Goal: Task Accomplishment & Management: Complete application form

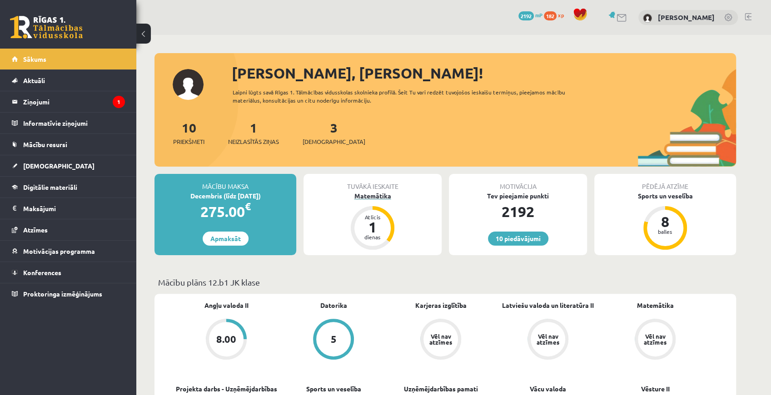
click at [384, 195] on div "Matemātika" at bounding box center [372, 196] width 138 height 10
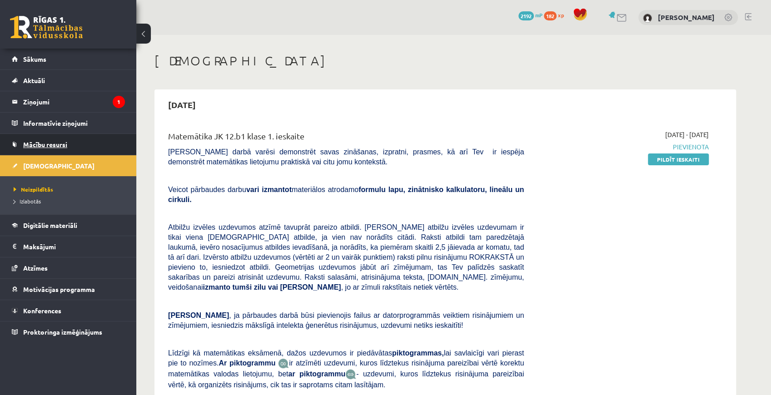
click at [38, 144] on span "Mācību resursi" at bounding box center [45, 144] width 44 height 8
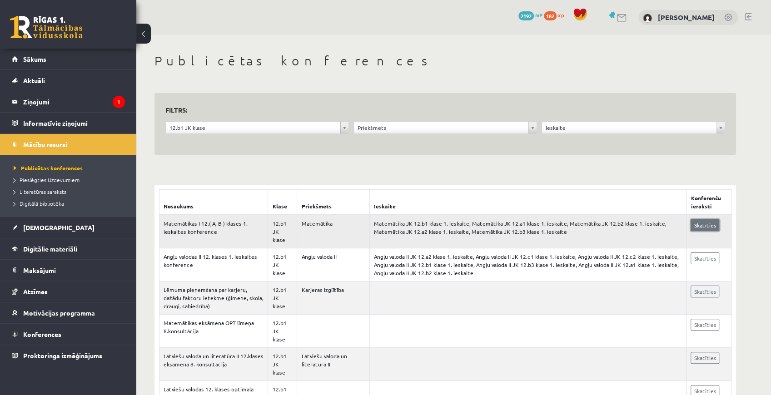
click at [698, 222] on link "Skatīties" at bounding box center [704, 225] width 29 height 12
click at [44, 232] on link "[DEMOGRAPHIC_DATA]" at bounding box center [68, 227] width 113 height 21
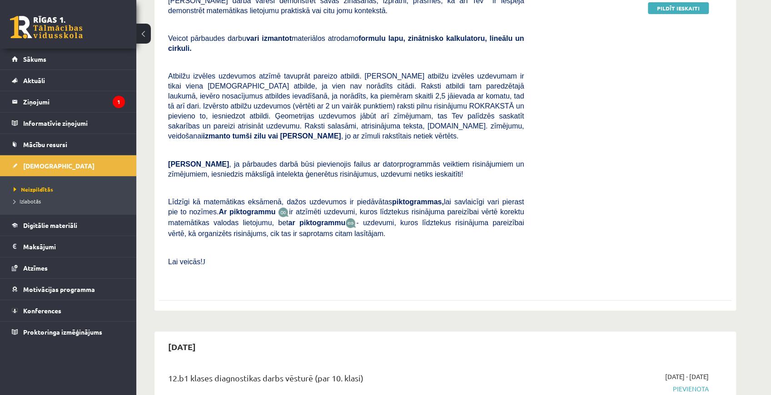
scroll to position [60, 0]
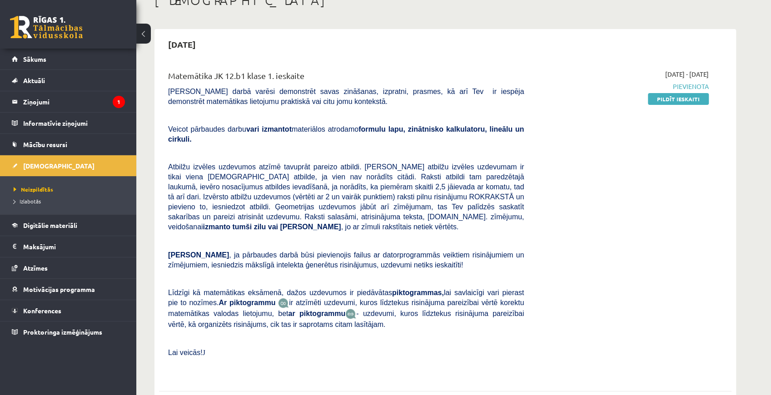
drag, startPoint x: 673, startPoint y: 95, endPoint x: 444, endPoint y: 30, distance: 237.9
click at [673, 95] on link "Pildīt ieskaiti" at bounding box center [678, 99] width 61 height 12
click at [675, 99] on link "Pildīt ieskaiti" at bounding box center [678, 99] width 61 height 12
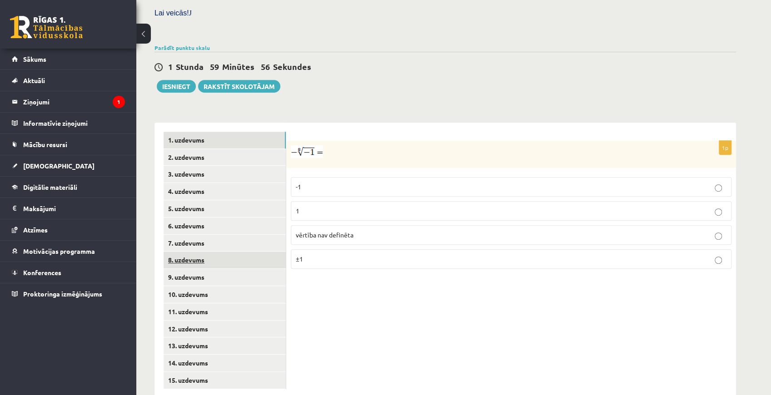
scroll to position [272, 0]
click at [230, 148] on link "2. uzdevums" at bounding box center [224, 156] width 122 height 17
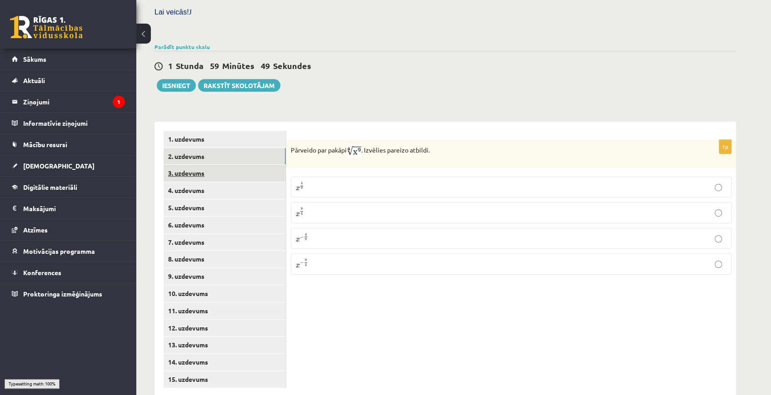
click at [213, 165] on link "3. uzdevums" at bounding box center [224, 173] width 122 height 17
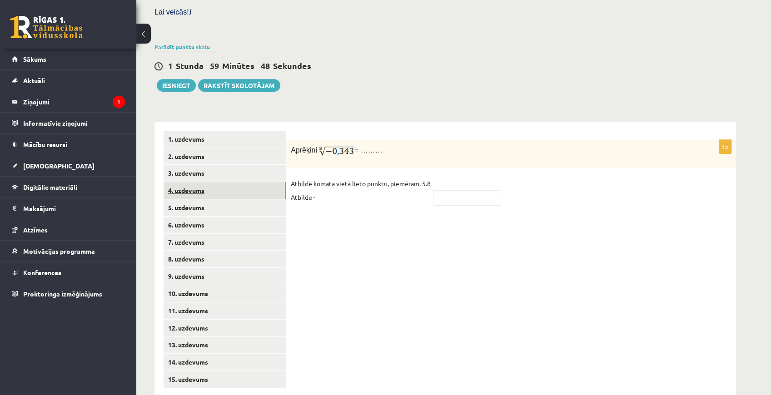
click at [200, 182] on link "4. uzdevums" at bounding box center [224, 190] width 122 height 17
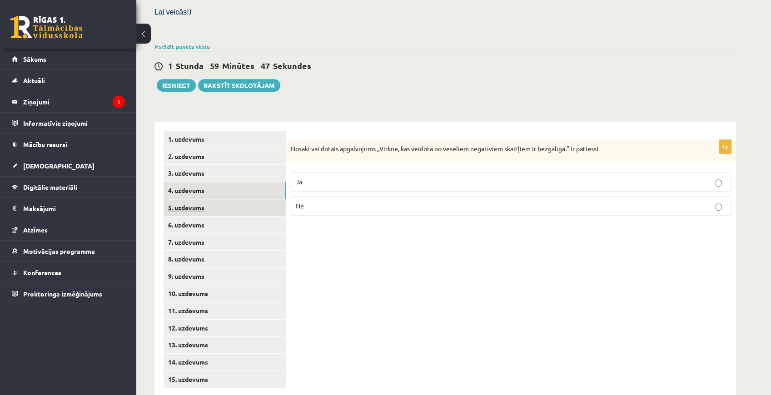
click at [197, 199] on link "5. uzdevums" at bounding box center [224, 207] width 122 height 17
click at [197, 217] on link "6. uzdevums" at bounding box center [224, 225] width 122 height 17
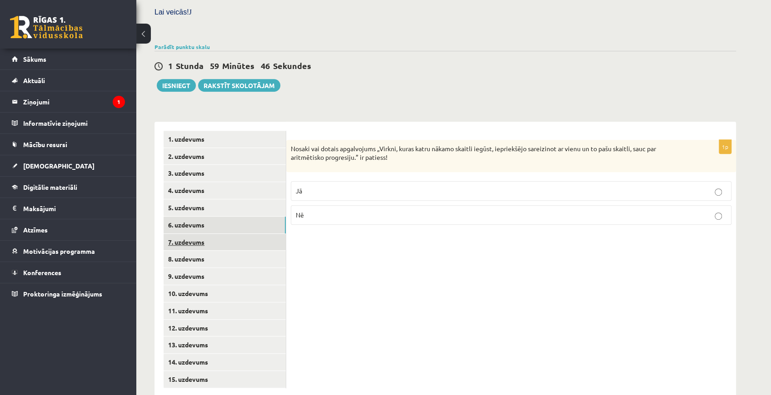
click at [199, 234] on link "7. uzdevums" at bounding box center [224, 242] width 122 height 17
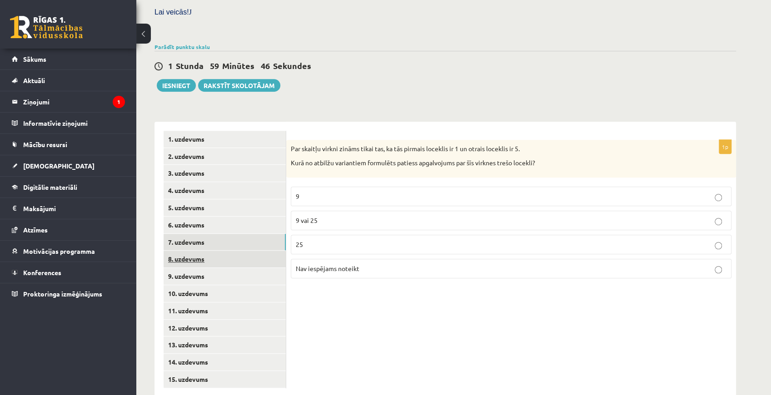
click at [200, 251] on link "8. uzdevums" at bounding box center [224, 259] width 122 height 17
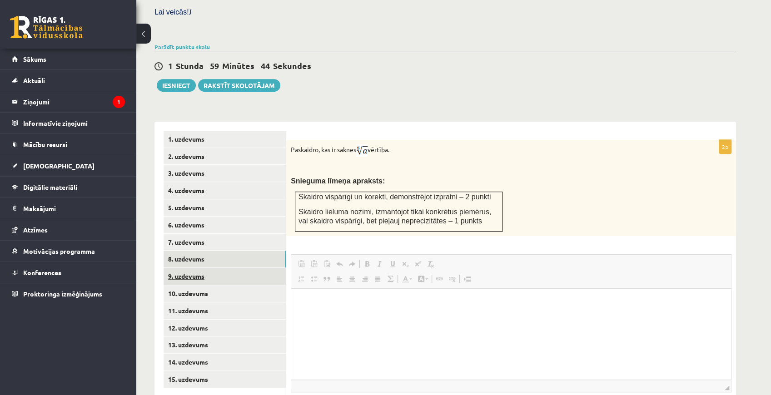
scroll to position [0, 0]
click at [201, 268] on link "9. uzdevums" at bounding box center [224, 276] width 122 height 17
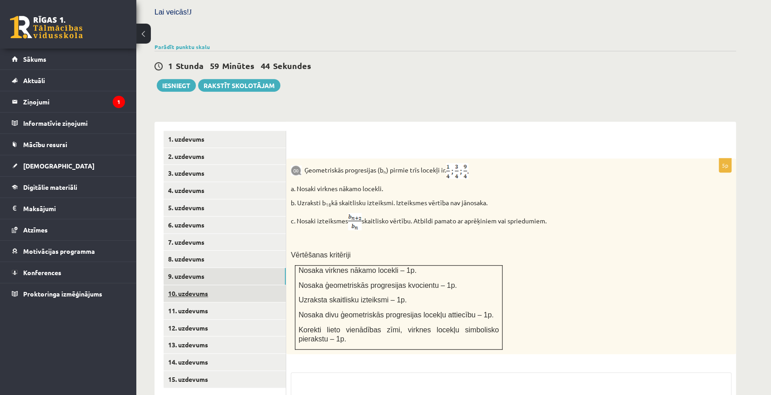
click at [201, 285] on link "10. uzdevums" at bounding box center [224, 293] width 122 height 17
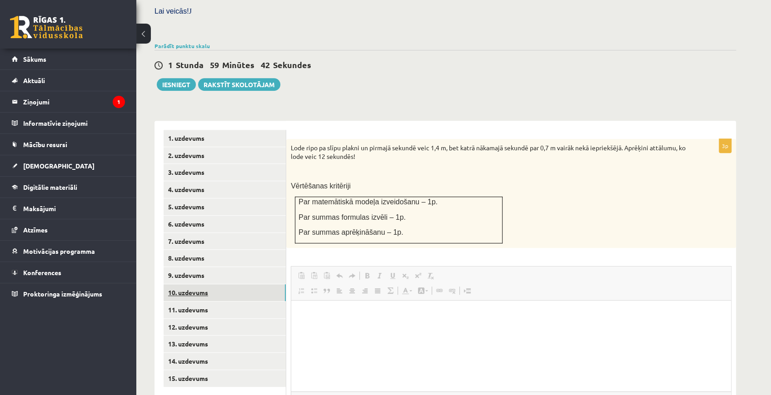
click at [203, 284] on link "10. uzdevums" at bounding box center [224, 292] width 122 height 17
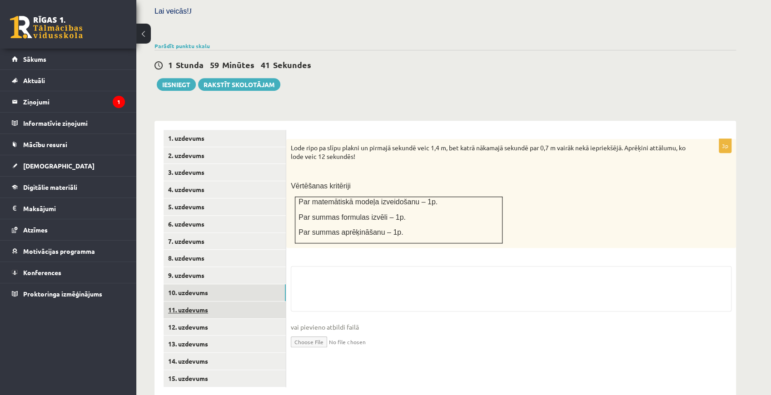
click at [202, 302] on link "11. uzdevums" at bounding box center [224, 310] width 122 height 17
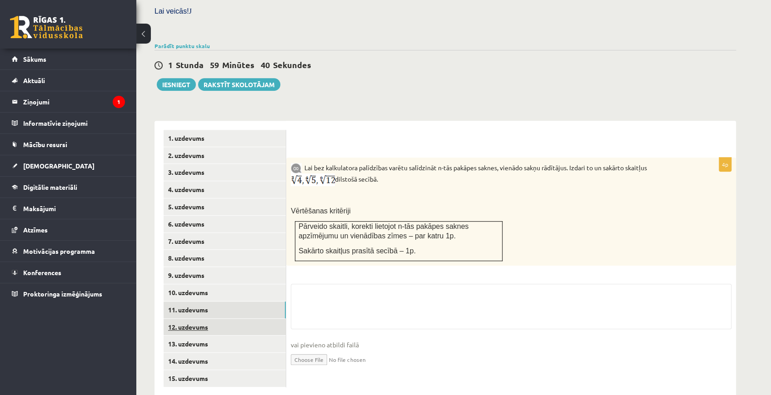
click at [201, 319] on link "12. uzdevums" at bounding box center [224, 327] width 122 height 17
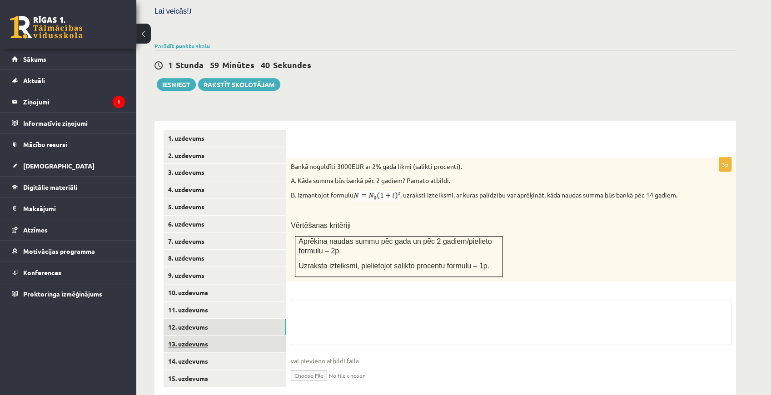
click at [197, 336] on link "13. uzdevums" at bounding box center [224, 344] width 122 height 17
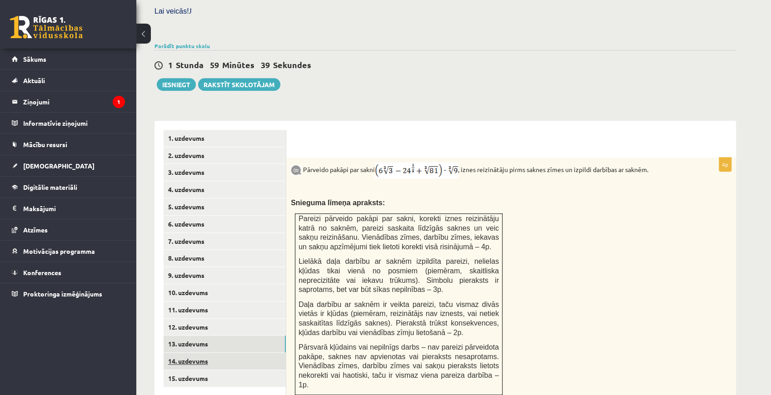
click at [198, 353] on link "14. uzdevums" at bounding box center [224, 361] width 122 height 17
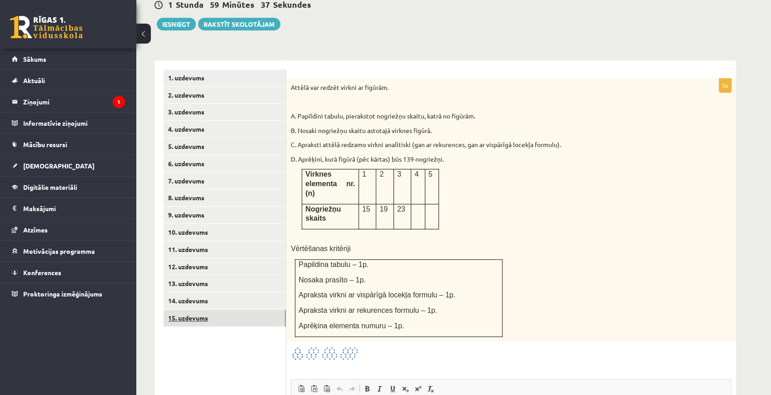
click at [202, 310] on link "15. uzdevums" at bounding box center [224, 318] width 122 height 17
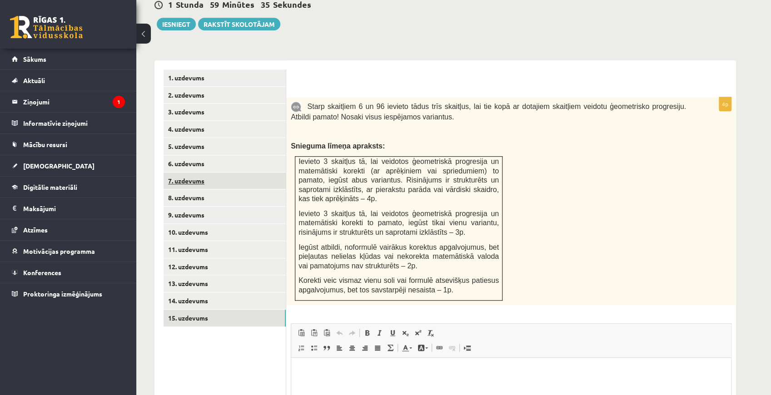
click at [186, 173] on link "7. uzdevums" at bounding box center [224, 181] width 122 height 17
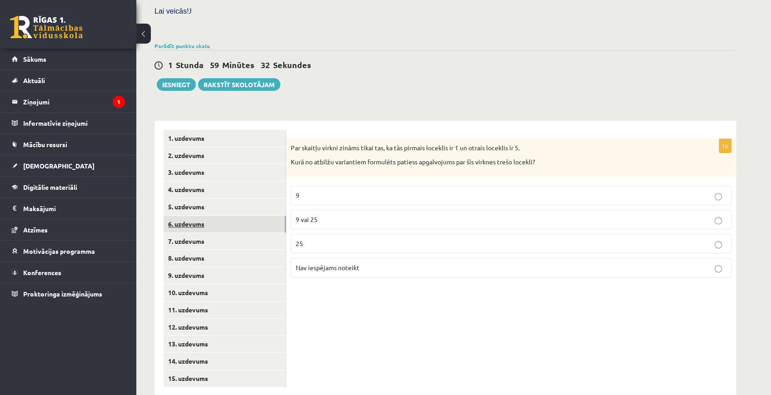
click at [185, 216] on link "6. uzdevums" at bounding box center [224, 224] width 122 height 17
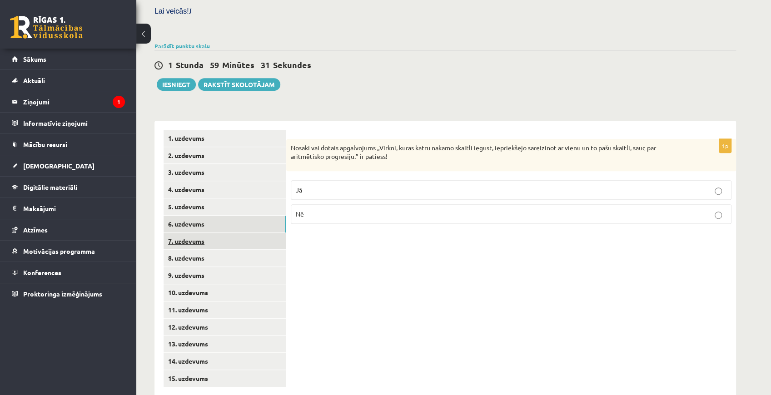
click at [185, 233] on link "7. uzdevums" at bounding box center [224, 241] width 122 height 17
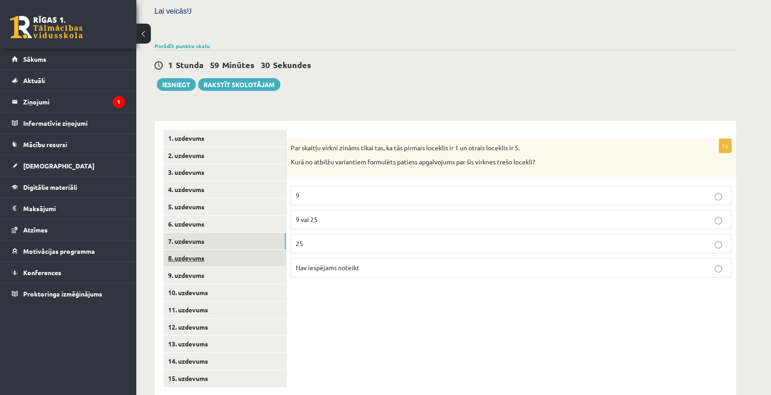
click at [193, 250] on link "8. uzdevums" at bounding box center [224, 258] width 122 height 17
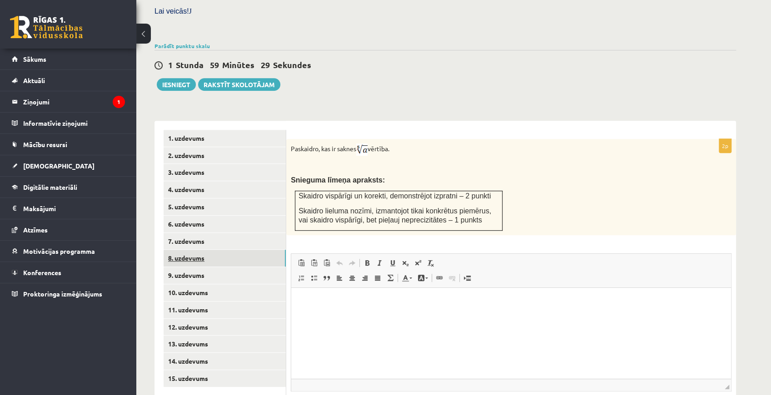
scroll to position [0, 0]
click at [191, 267] on link "9. uzdevums" at bounding box center [224, 275] width 122 height 17
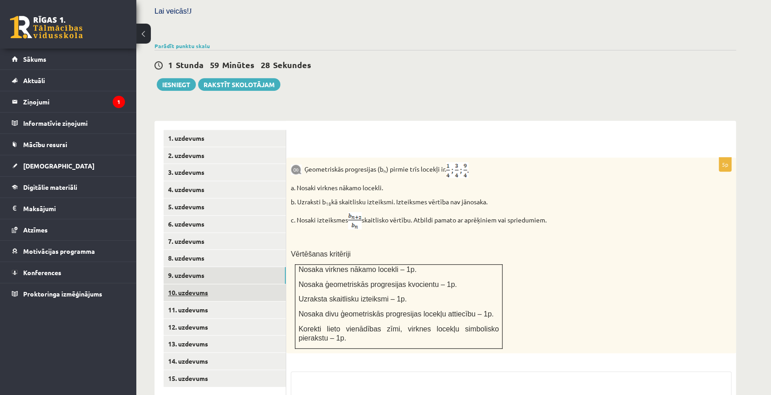
click at [193, 284] on link "10. uzdevums" at bounding box center [224, 292] width 122 height 17
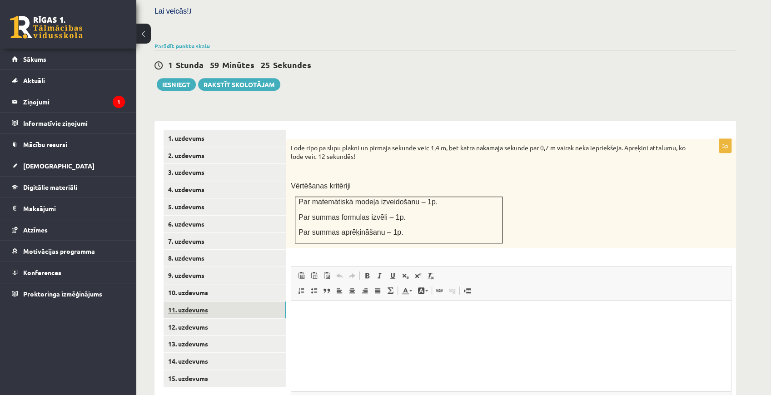
click at [194, 302] on link "11. uzdevums" at bounding box center [224, 310] width 122 height 17
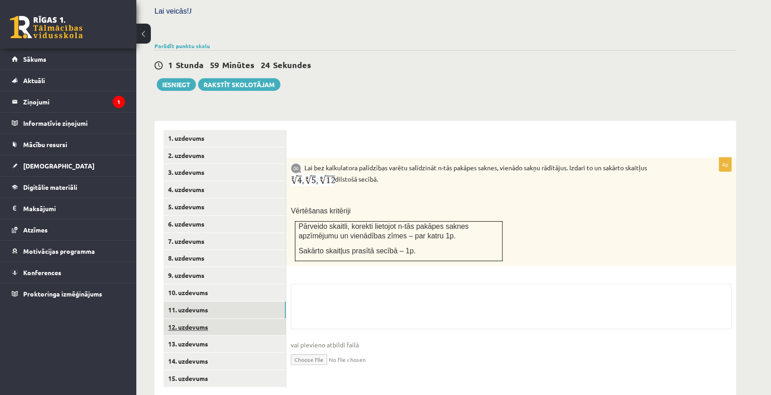
click at [195, 319] on link "12. uzdevums" at bounding box center [224, 327] width 122 height 17
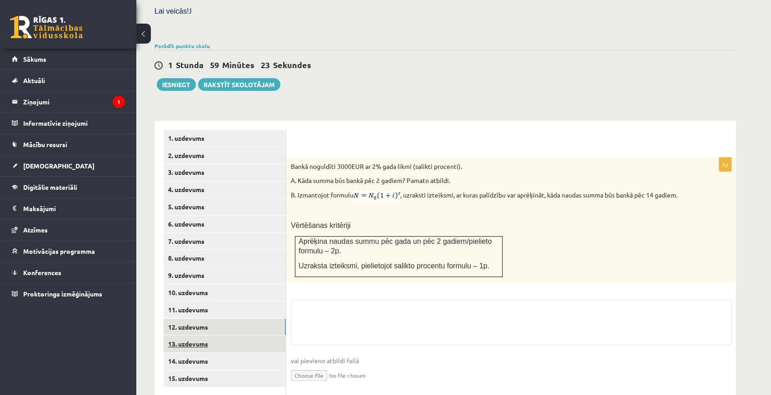
click at [194, 336] on link "13. uzdevums" at bounding box center [224, 344] width 122 height 17
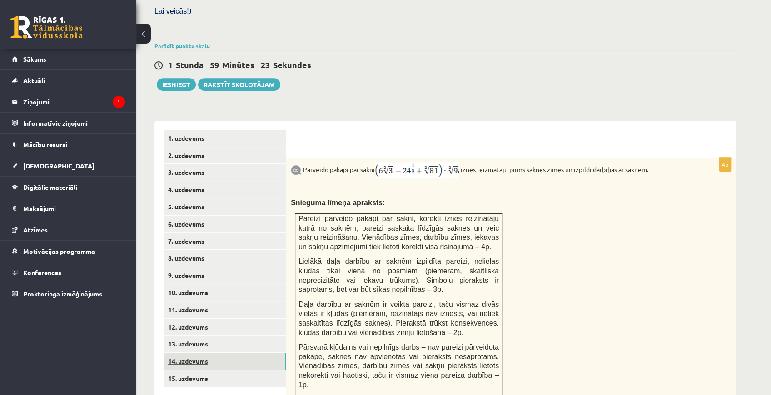
click at [193, 353] on link "14. uzdevums" at bounding box center [224, 361] width 122 height 17
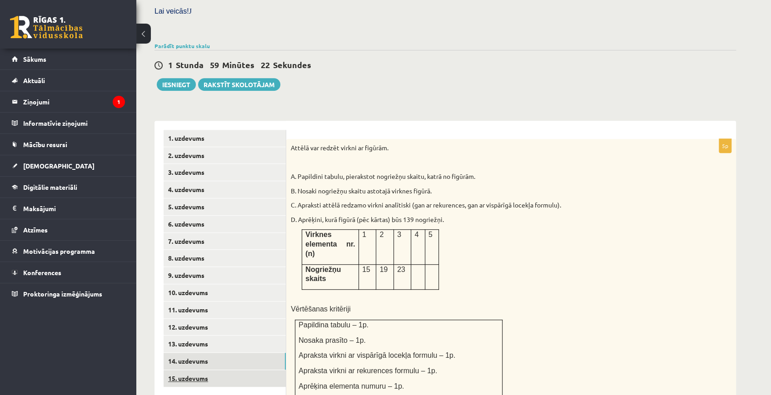
click at [195, 370] on link "15. uzdevums" at bounding box center [224, 378] width 122 height 17
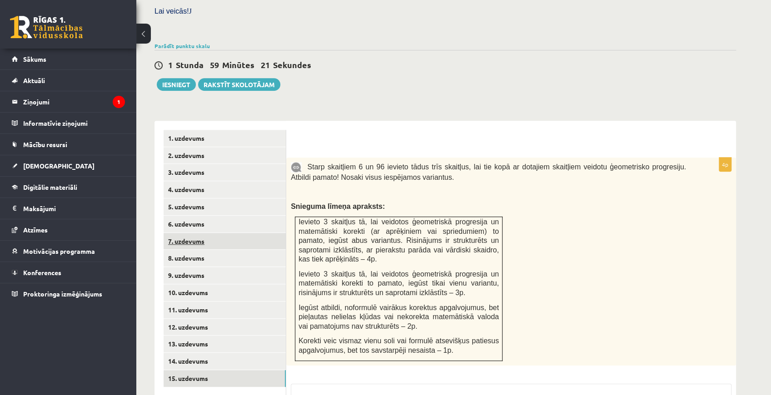
click at [190, 233] on link "7. uzdevums" at bounding box center [224, 241] width 122 height 17
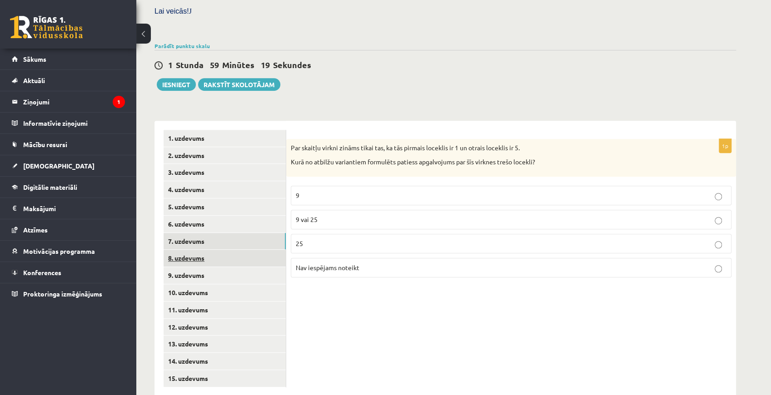
click at [190, 250] on link "8. uzdevums" at bounding box center [224, 258] width 122 height 17
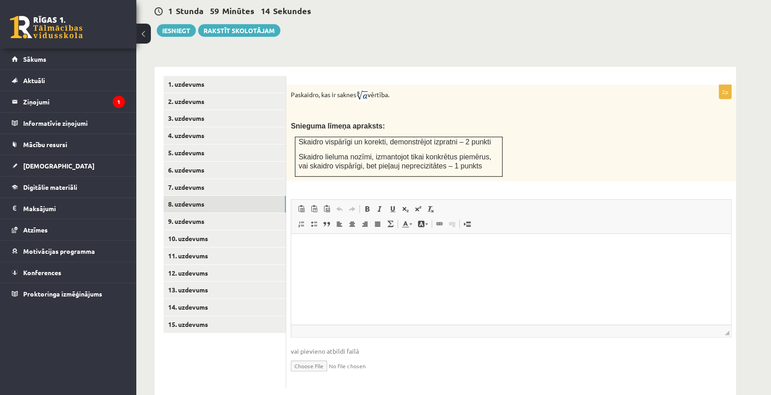
scroll to position [297, 0]
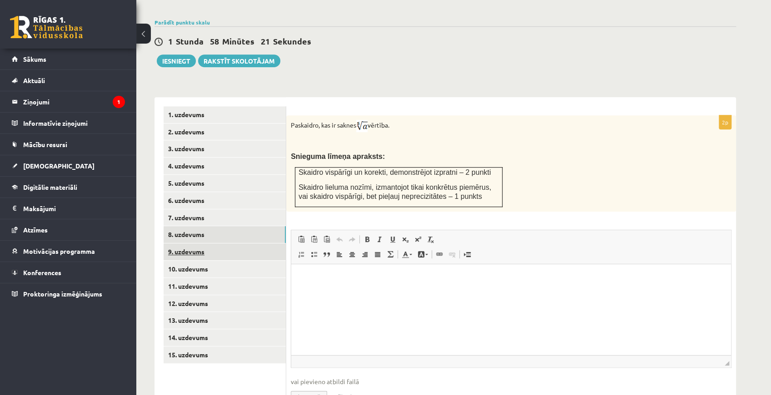
click at [261, 243] on link "9. uzdevums" at bounding box center [224, 251] width 122 height 17
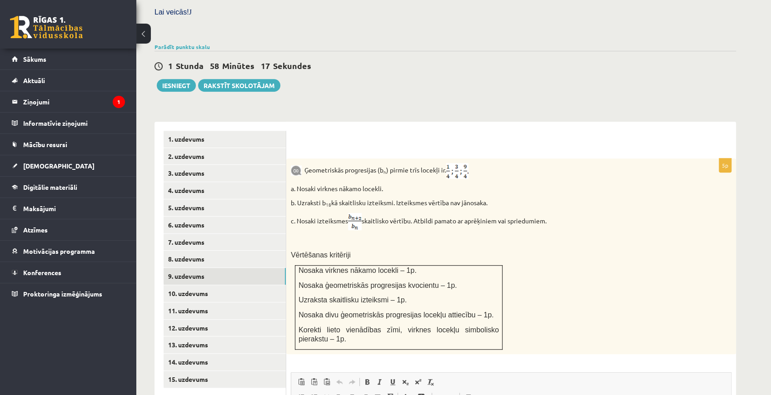
scroll to position [267, 0]
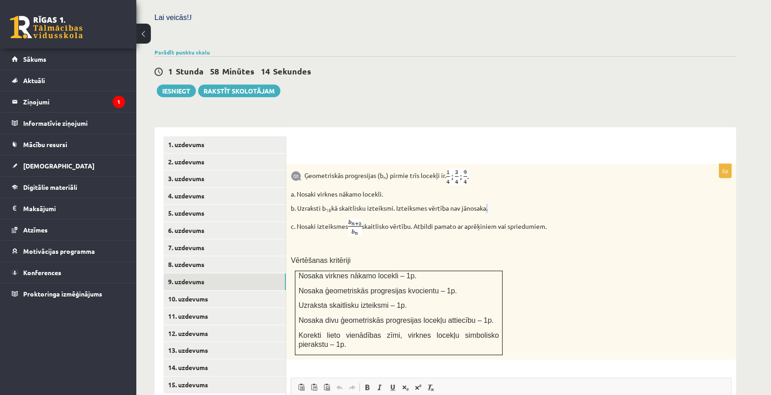
click at [484, 204] on p "b. Uzraksti b 18 kā skaitlisku izteiksmi. Izteiksmes vērtība nav jānosaka." at bounding box center [488, 208] width 395 height 9
click at [492, 204] on p "b. Uzraksti b 18 kā skaitlisku izteiksmi. Izteiksmes vērtība nav jānosaka." at bounding box center [488, 208] width 395 height 9
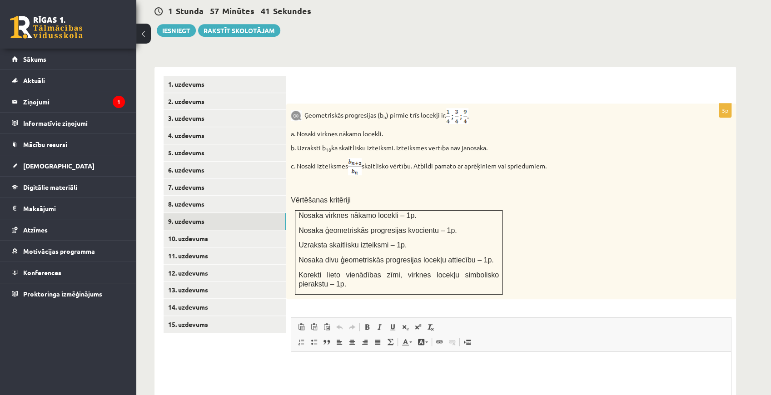
scroll to position [297, 0]
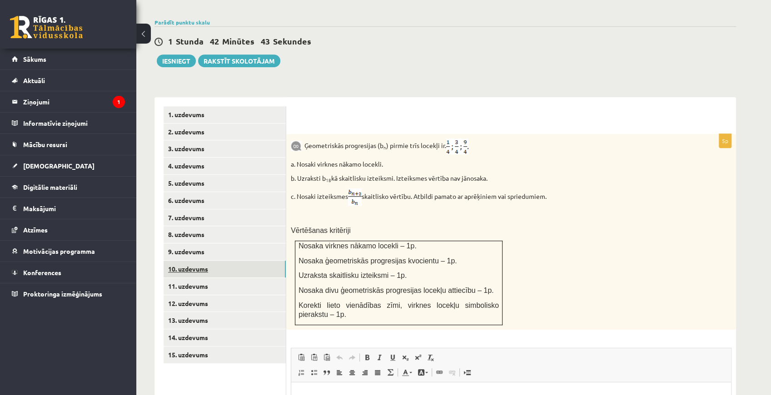
click at [267, 261] on link "10. uzdevums" at bounding box center [224, 269] width 122 height 17
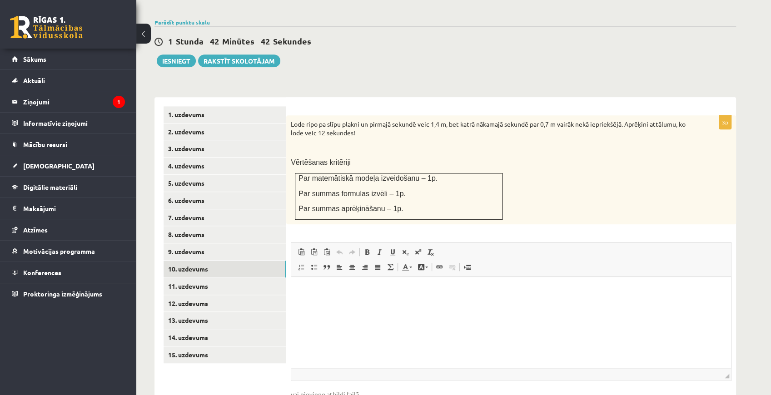
scroll to position [0, 0]
click at [247, 278] on link "11. uzdevums" at bounding box center [224, 286] width 122 height 17
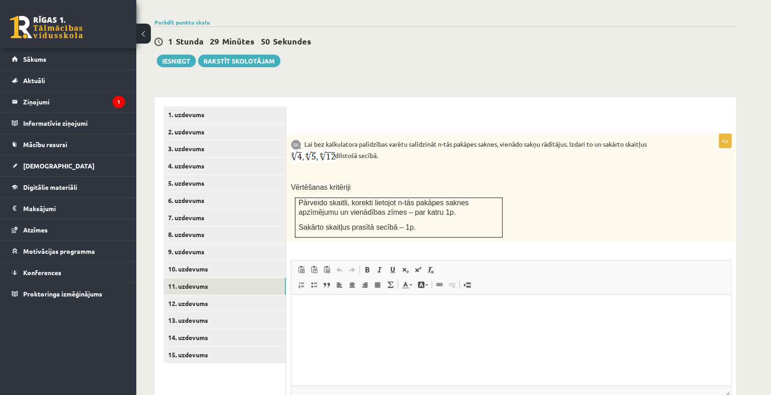
click at [314, 150] on img at bounding box center [313, 156] width 44 height 13
click at [312, 150] on img at bounding box center [313, 156] width 44 height 13
click at [308, 150] on img at bounding box center [313, 156] width 44 height 13
click at [306, 150] on img at bounding box center [313, 156] width 44 height 13
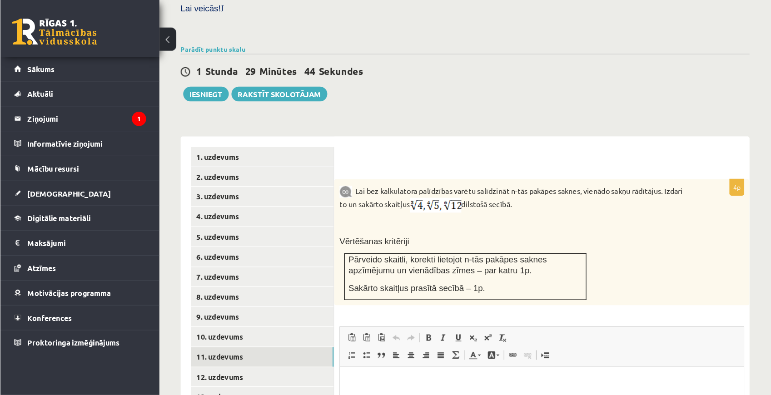
scroll to position [297, 0]
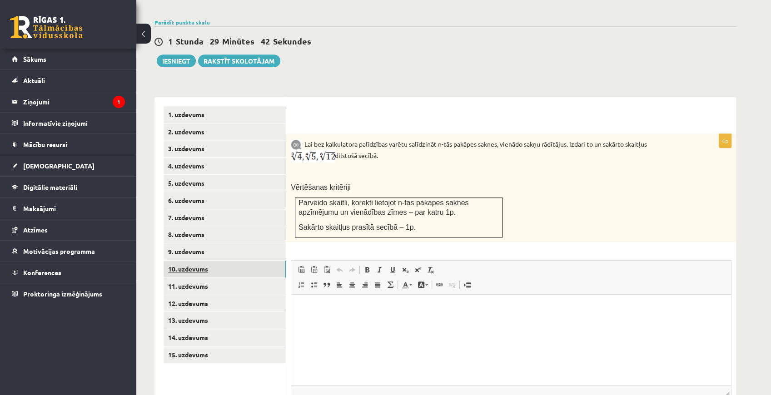
click at [207, 261] on link "10. uzdevums" at bounding box center [224, 269] width 122 height 17
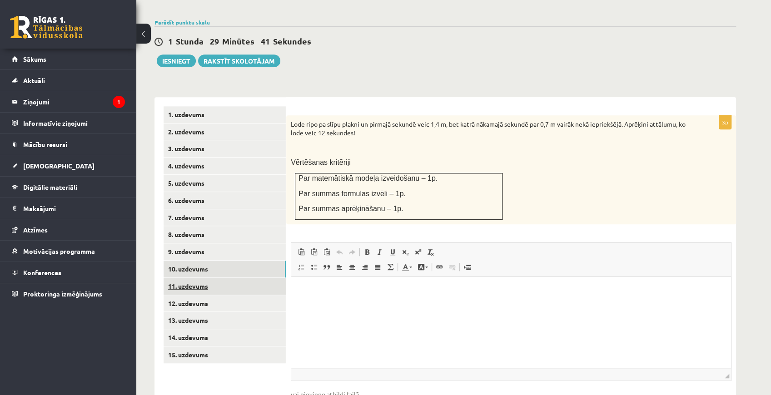
scroll to position [0, 0]
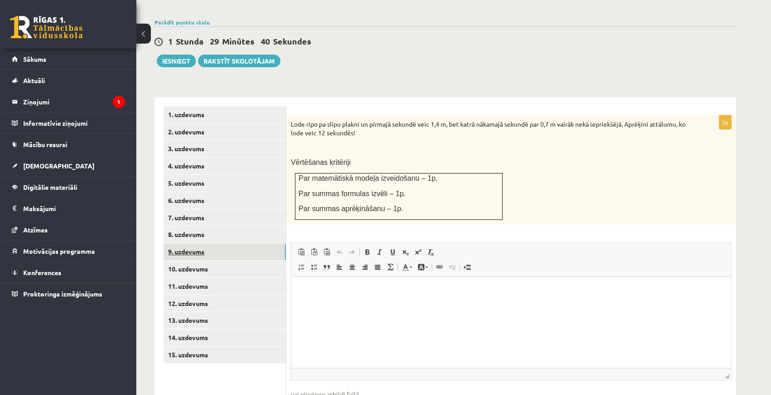
click at [193, 243] on link "9. uzdevums" at bounding box center [224, 251] width 122 height 17
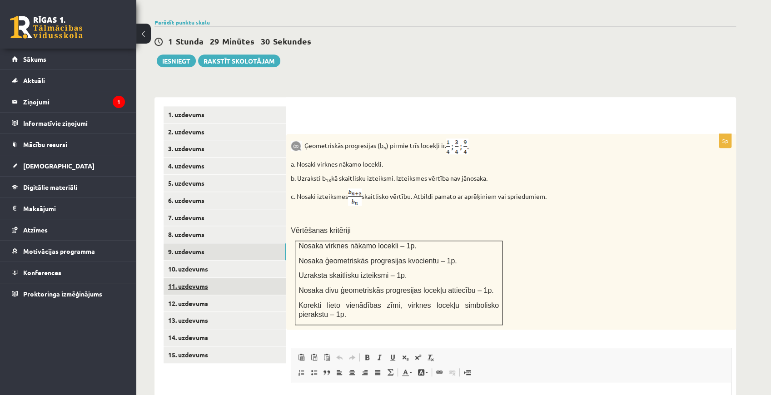
click at [222, 278] on link "11. uzdevums" at bounding box center [224, 286] width 122 height 17
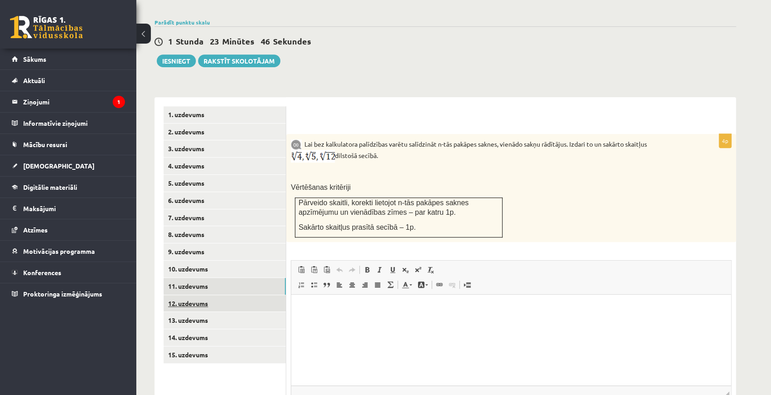
click at [229, 295] on link "12. uzdevums" at bounding box center [224, 303] width 122 height 17
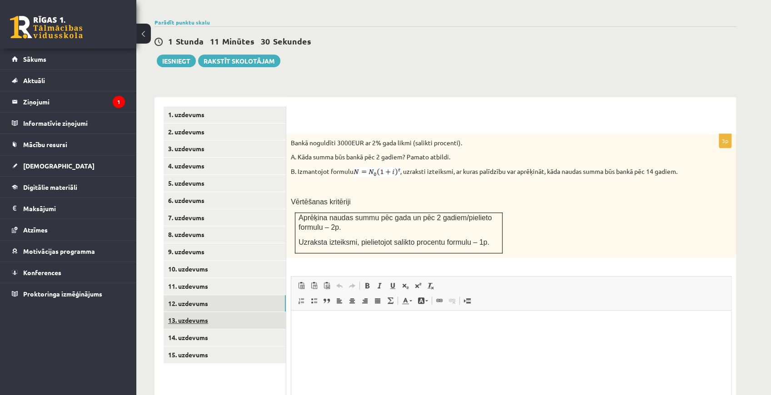
click at [173, 312] on link "13. uzdevums" at bounding box center [224, 320] width 122 height 17
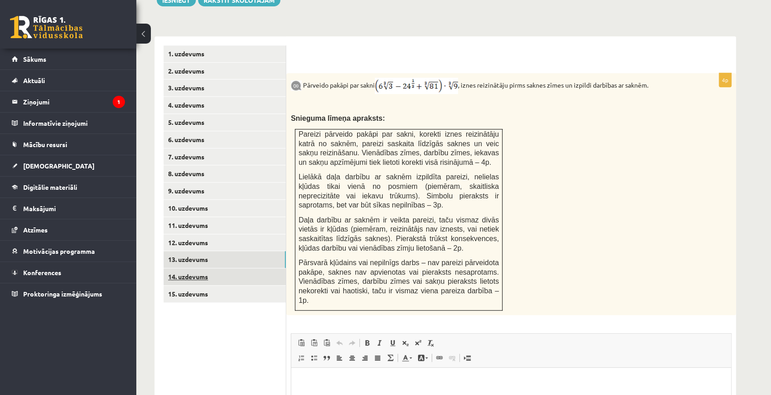
click at [274, 268] on link "14. uzdevums" at bounding box center [224, 276] width 122 height 17
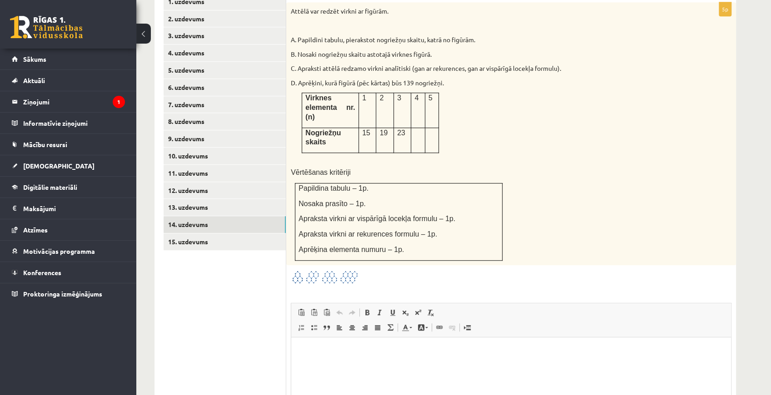
scroll to position [418, 0]
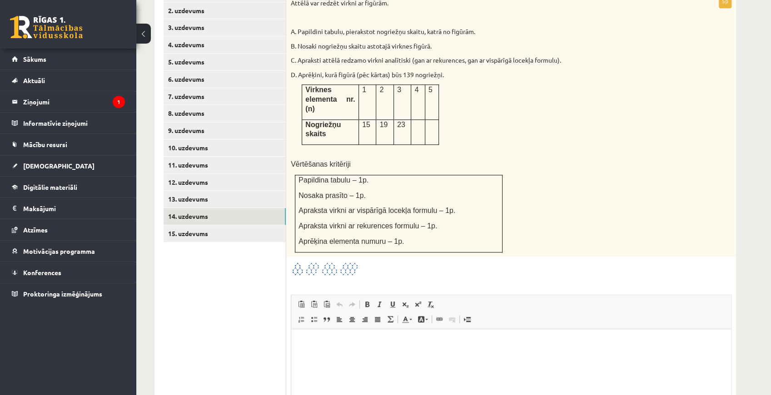
click at [347, 262] on img at bounding box center [325, 269] width 68 height 15
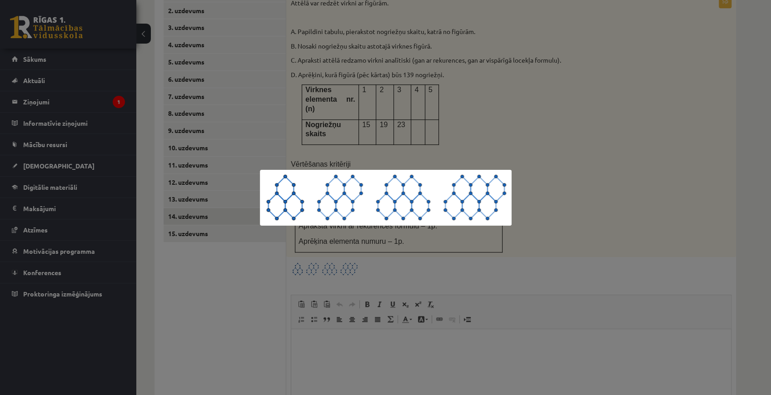
click at [496, 251] on div at bounding box center [385, 197] width 771 height 395
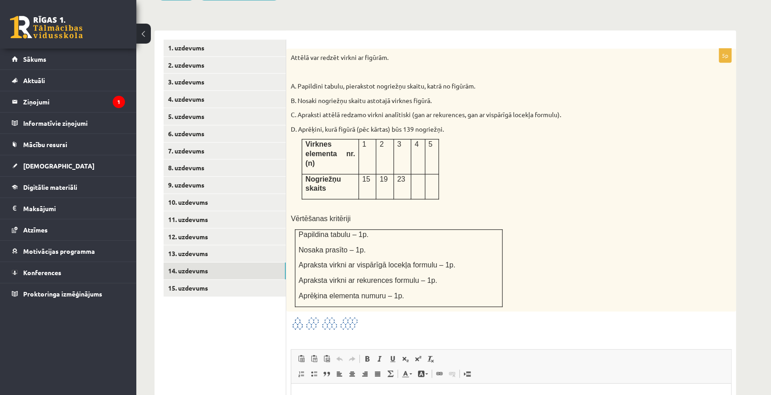
scroll to position [358, 0]
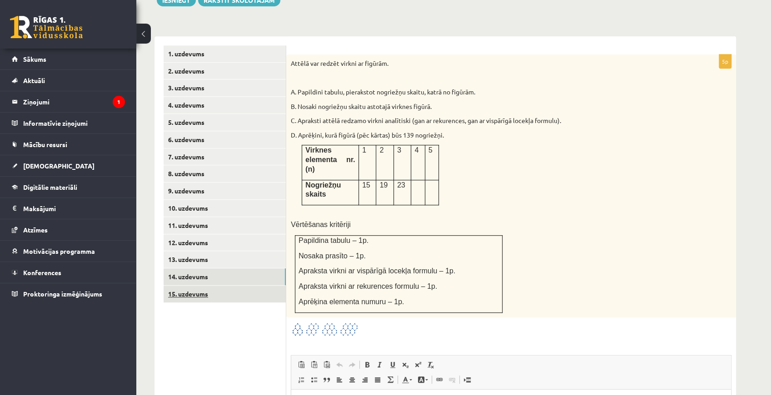
click at [229, 286] on link "15. uzdevums" at bounding box center [224, 294] width 122 height 17
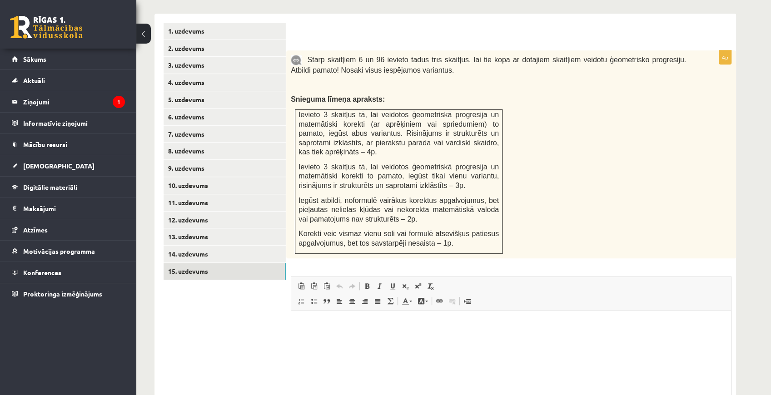
scroll to position [367, 0]
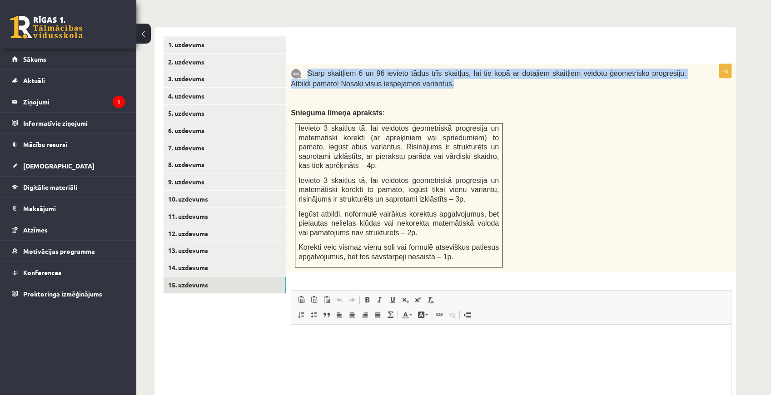
drag, startPoint x: 307, startPoint y: 51, endPoint x: 430, endPoint y: 67, distance: 123.6
click at [430, 69] on p "Starp skaitļiem 6 un 96 ievieto tādus trīs skaitļus, lai tie kopā ar dotajiem s…" at bounding box center [488, 79] width 395 height 20
copy span "Starp skaitļiem 6 un 96 ievieto tādus trīs skaitļus, lai tie kopā ar dotajiem s…"
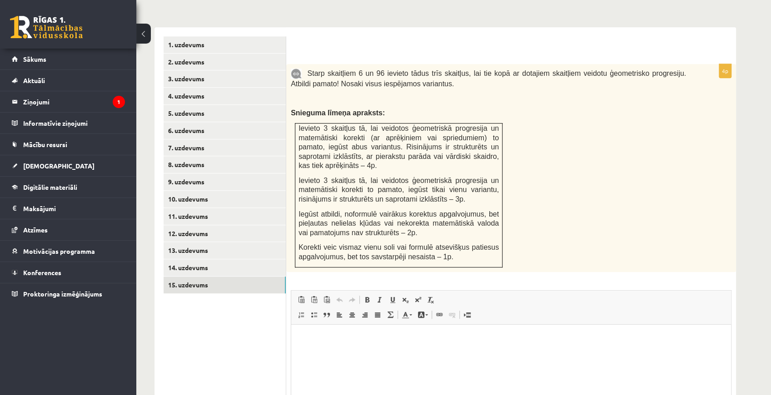
click at [579, 170] on div "Starp skaitļiem 6 un 96 ievieto tādus trīs skaitļus, lai tie kopā ar dotajiem s…" at bounding box center [511, 168] width 450 height 208
click at [195, 173] on link "9. uzdevums" at bounding box center [224, 181] width 122 height 17
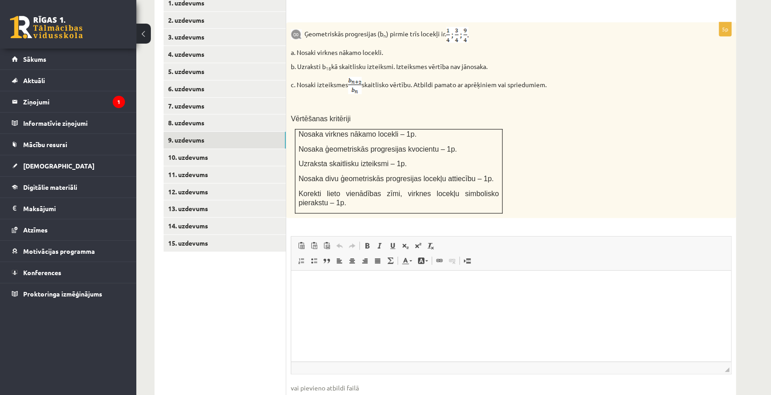
scroll to position [445, 0]
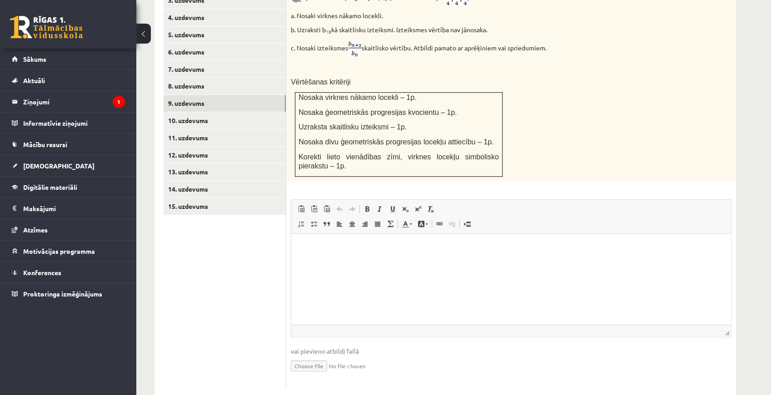
click at [323, 356] on input "file" at bounding box center [511, 365] width 440 height 19
type input "**********"
click at [320, 375] on link "Iesniegtā atbilde" at bounding box center [315, 380] width 49 height 10
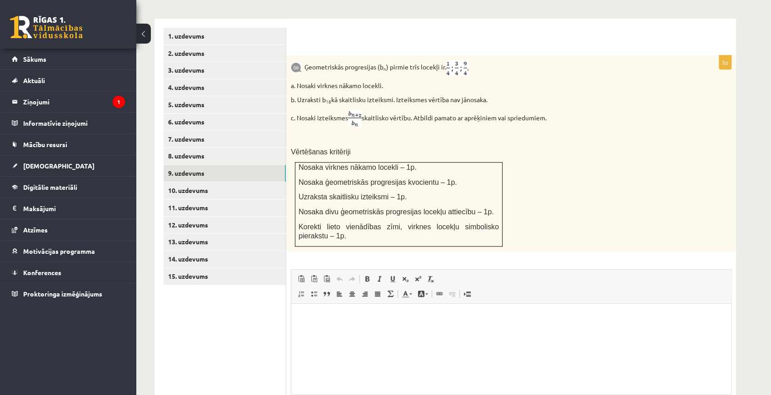
scroll to position [364, 0]
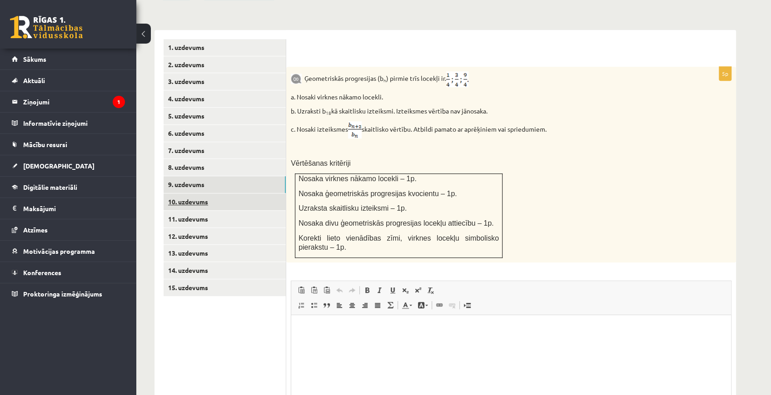
click at [263, 193] on link "10. uzdevums" at bounding box center [224, 201] width 122 height 17
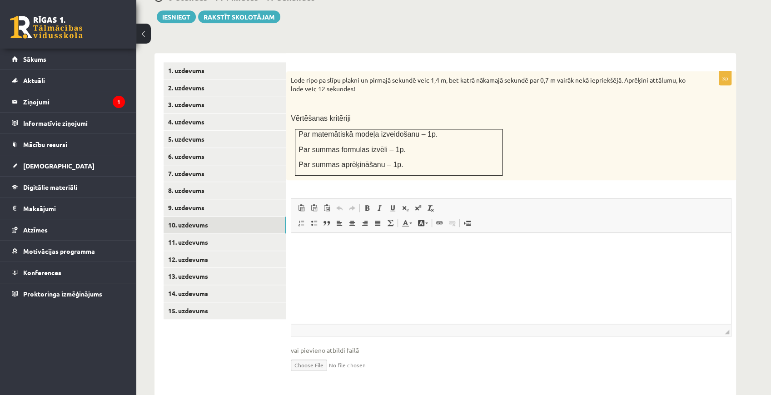
scroll to position [0, 0]
click at [307, 355] on input "file" at bounding box center [511, 364] width 440 height 19
type input "**********"
click at [334, 374] on link "Iesniegtā atbilde" at bounding box center [315, 379] width 49 height 10
click at [233, 234] on link "11. uzdevums" at bounding box center [224, 242] width 122 height 17
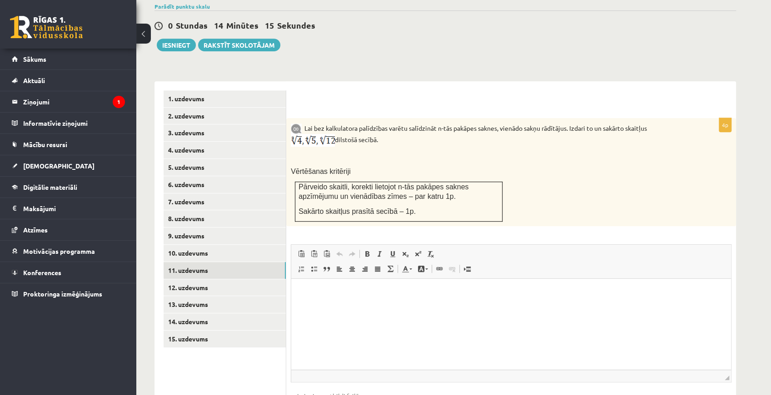
scroll to position [341, 0]
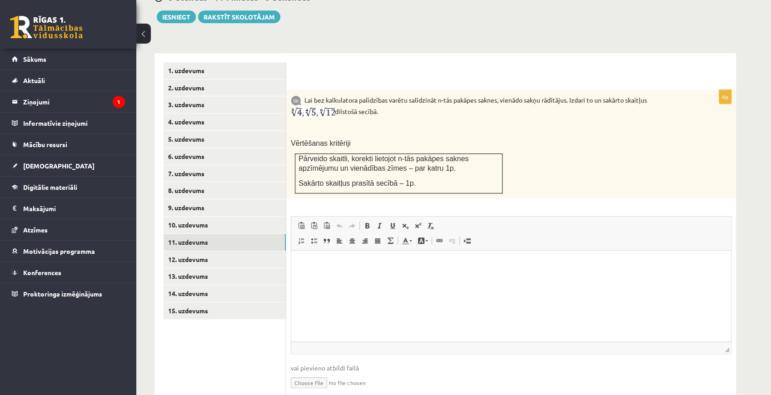
click at [310, 373] on input "file" at bounding box center [511, 382] width 440 height 19
type input "**********"
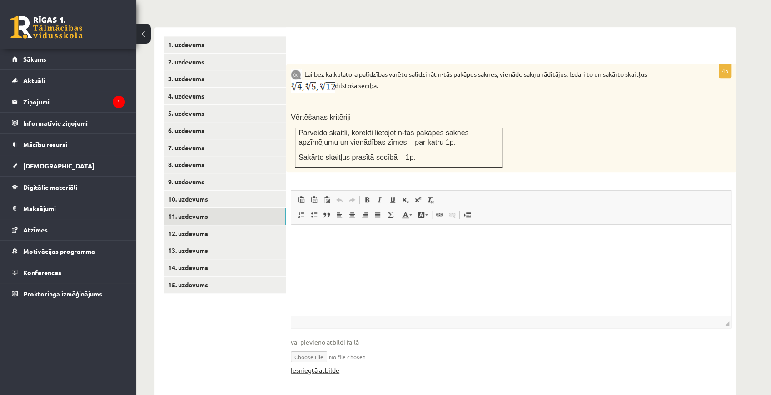
click at [326, 366] on link "Iesniegtā atbilde" at bounding box center [315, 371] width 49 height 10
click at [254, 225] on link "12. uzdevums" at bounding box center [224, 233] width 122 height 17
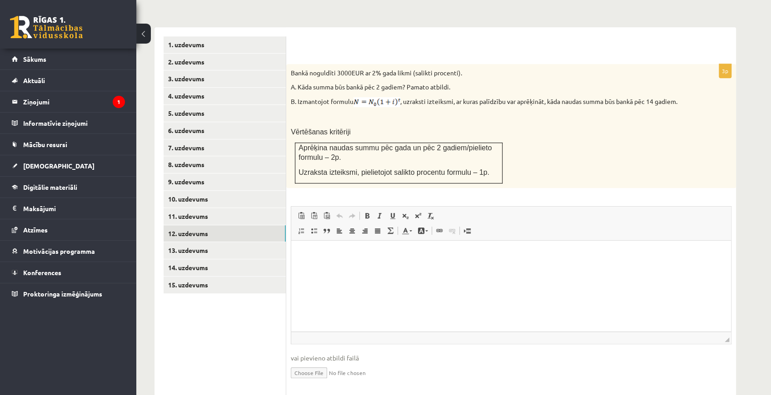
click at [309, 363] on input "file" at bounding box center [511, 372] width 440 height 19
type input "**********"
click at [333, 381] on link "Iesniegtā atbilde" at bounding box center [315, 386] width 49 height 10
click at [202, 242] on link "13. uzdevums" at bounding box center [224, 250] width 122 height 17
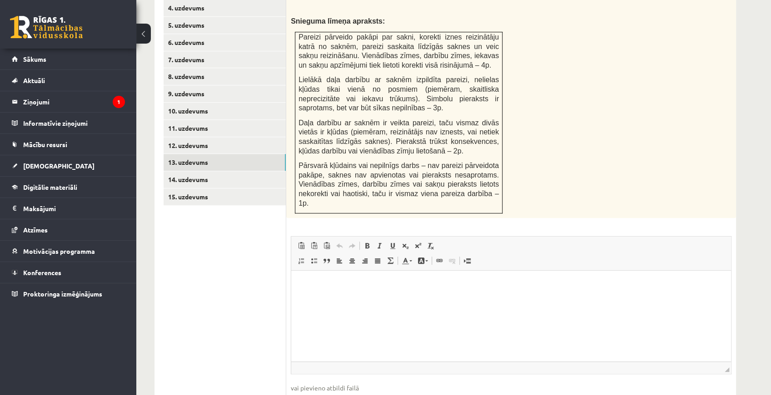
scroll to position [458, 0]
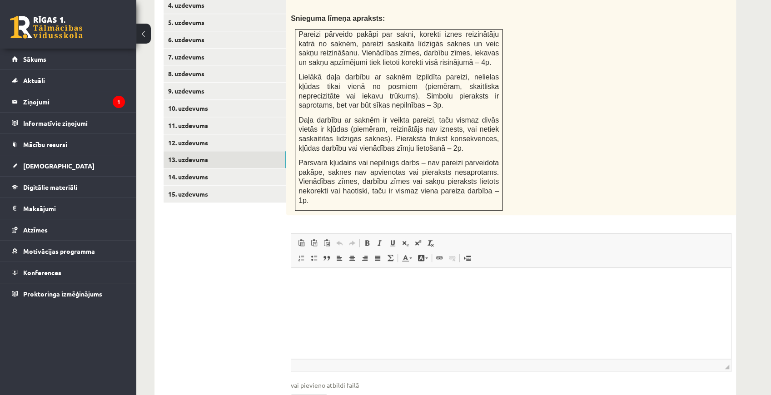
click at [306, 390] on input "file" at bounding box center [511, 399] width 440 height 19
type input "**********"
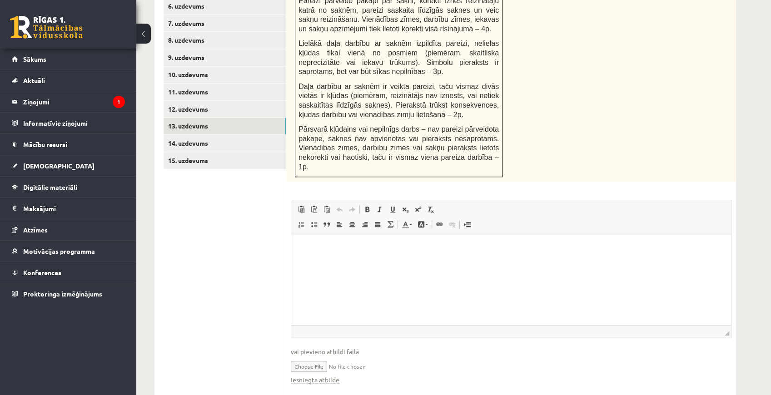
scroll to position [492, 0]
click at [320, 375] on link "Iesniegtā atbilde" at bounding box center [315, 380] width 49 height 10
click at [239, 134] on link "14. uzdevums" at bounding box center [224, 142] width 122 height 17
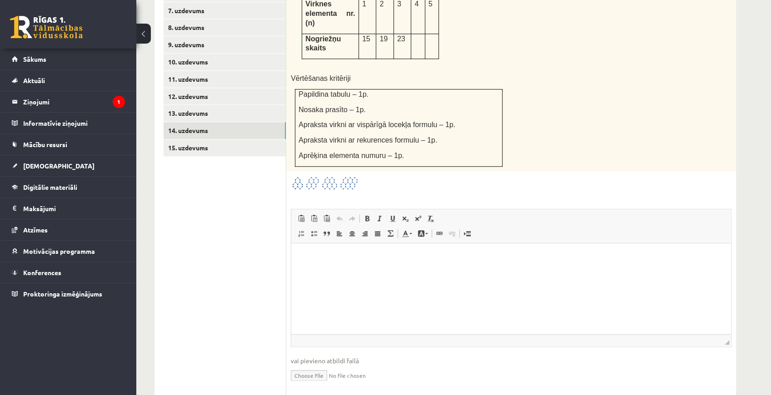
scroll to position [505, 0]
click at [314, 364] on input "file" at bounding box center [511, 373] width 440 height 19
type input "**********"
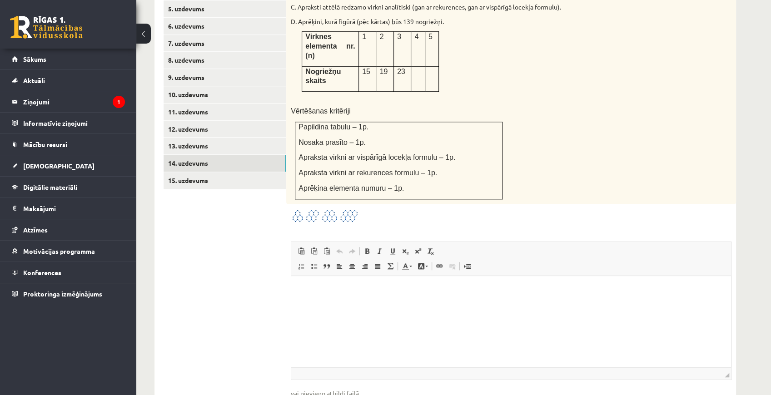
scroll to position [515, 0]
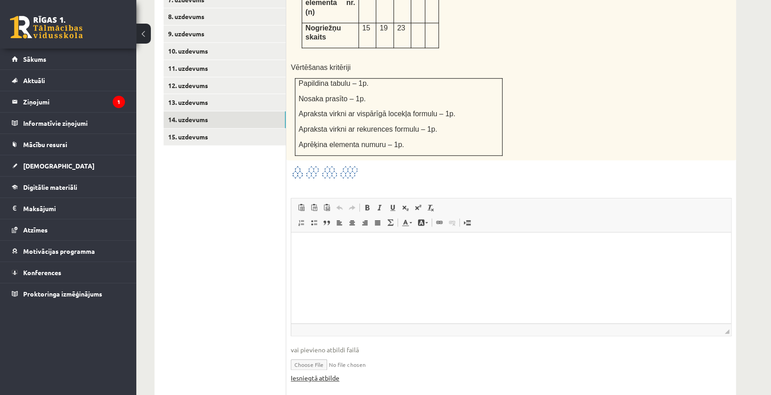
click at [331, 373] on link "Iesniegtā atbilde" at bounding box center [315, 378] width 49 height 10
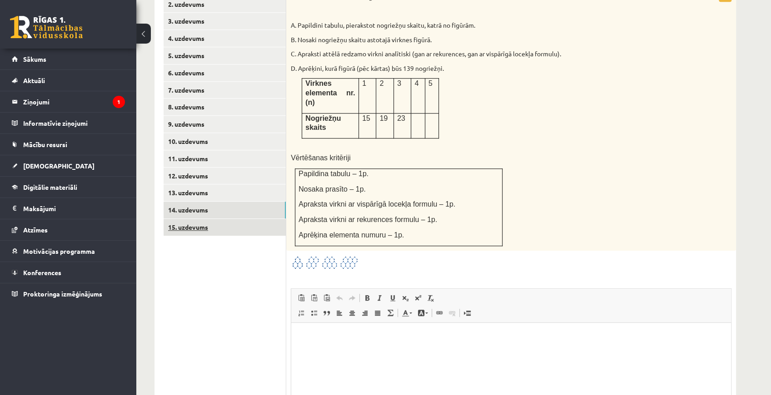
scroll to position [424, 0]
click at [245, 219] on link "15. uzdevums" at bounding box center [224, 227] width 122 height 17
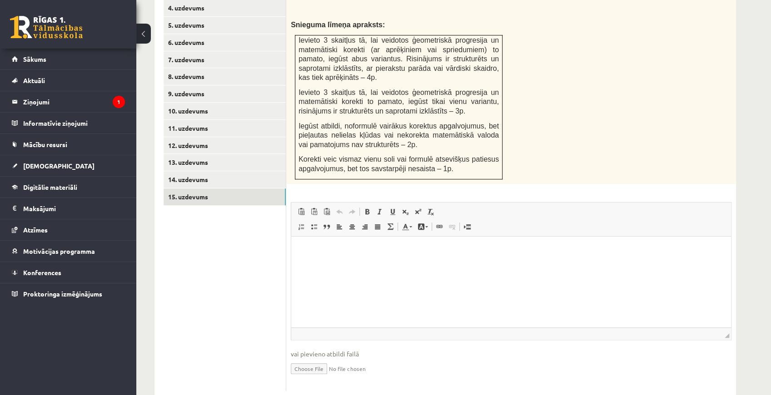
scroll to position [457, 0]
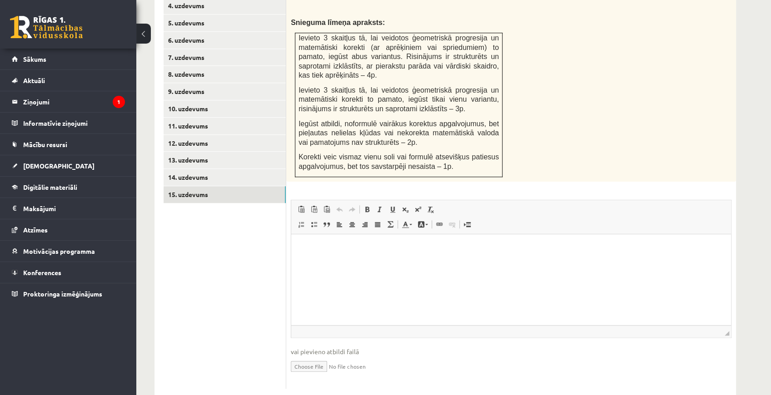
click at [319, 356] on input "file" at bounding box center [511, 365] width 440 height 19
type input "**********"
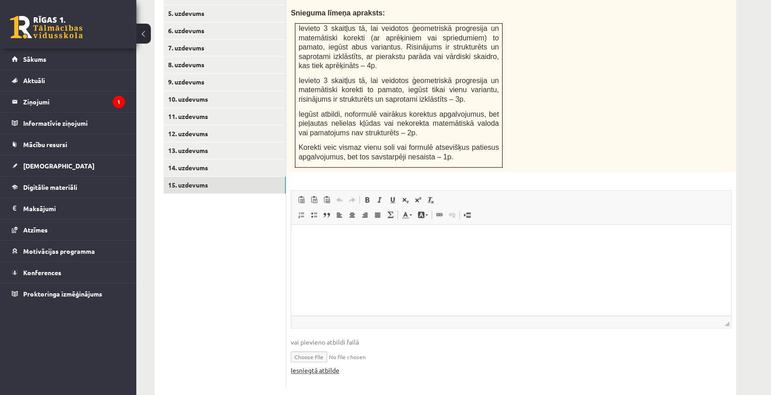
click at [329, 366] on link "Iesniegtā atbilde" at bounding box center [315, 371] width 49 height 10
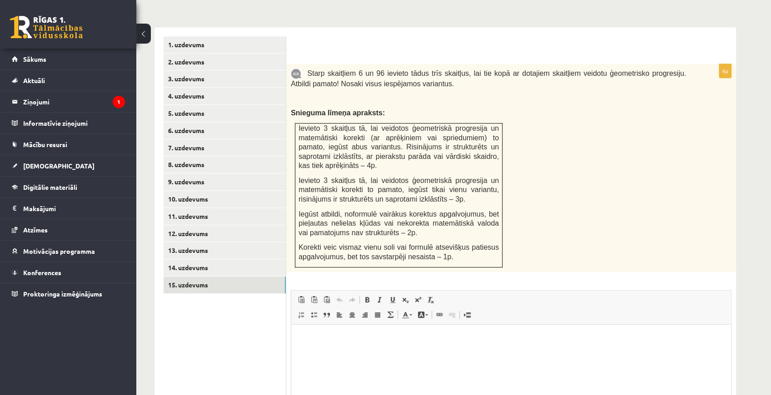
scroll to position [316, 0]
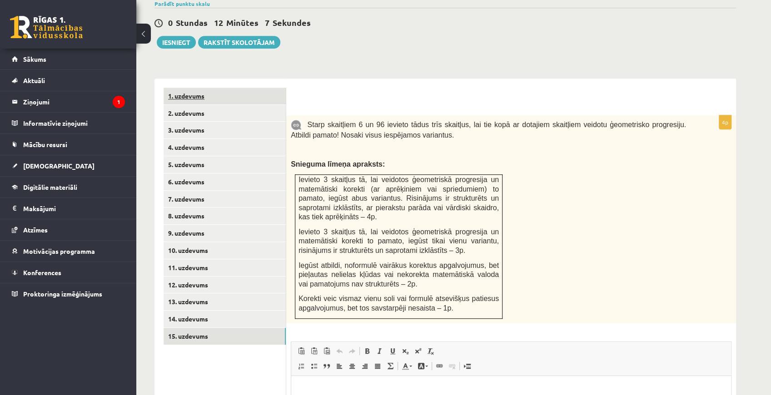
click at [198, 88] on link "1. uzdevums" at bounding box center [224, 96] width 122 height 17
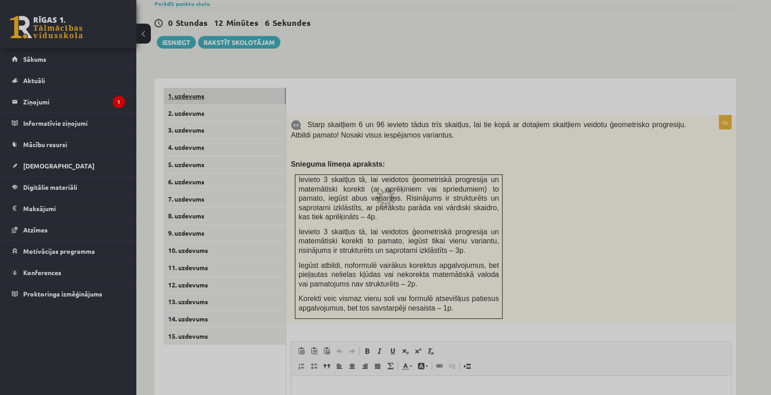
scroll to position [273, 0]
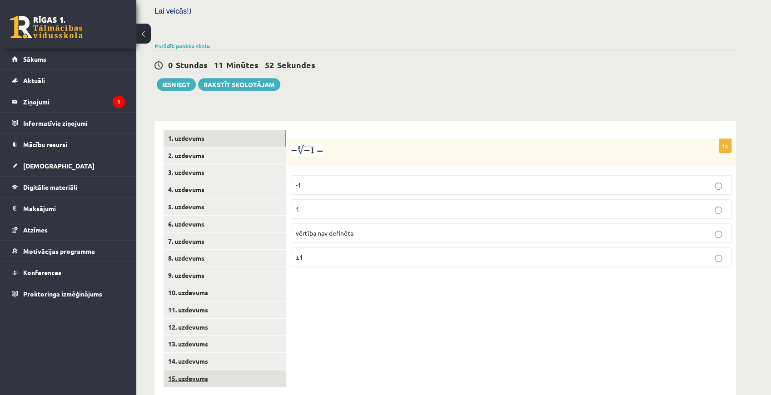
click at [224, 370] on link "15. uzdevums" at bounding box center [224, 378] width 122 height 17
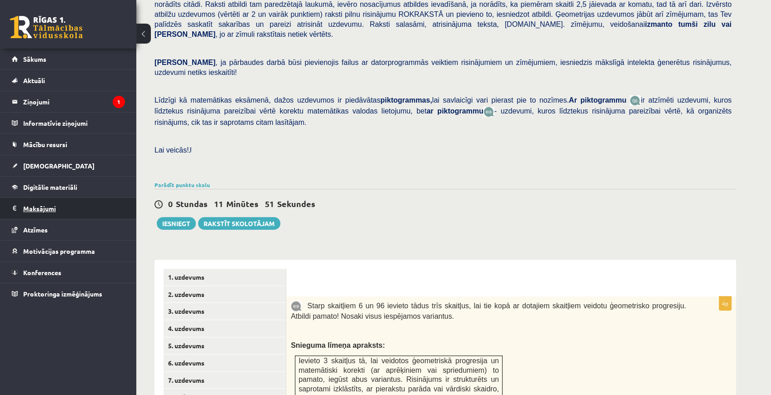
scroll to position [0, 0]
click at [191, 269] on link "1. uzdevums" at bounding box center [224, 277] width 122 height 17
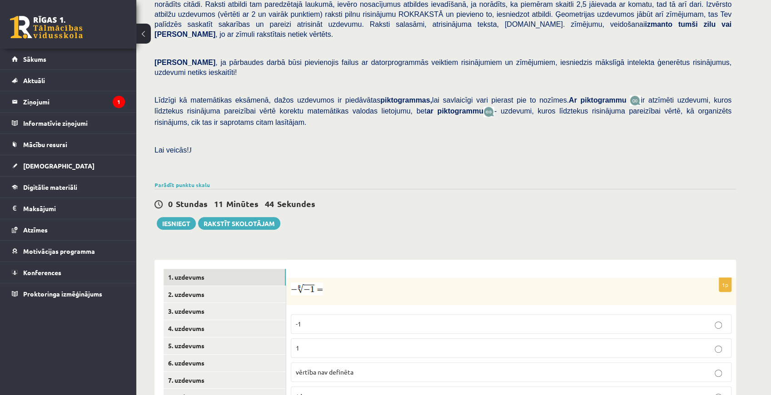
click at [163, 269] on link "1. uzdevums" at bounding box center [224, 277] width 122 height 17
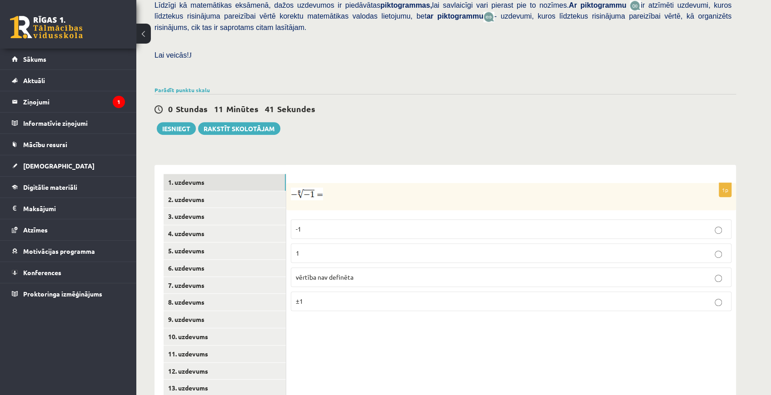
scroll to position [273, 0]
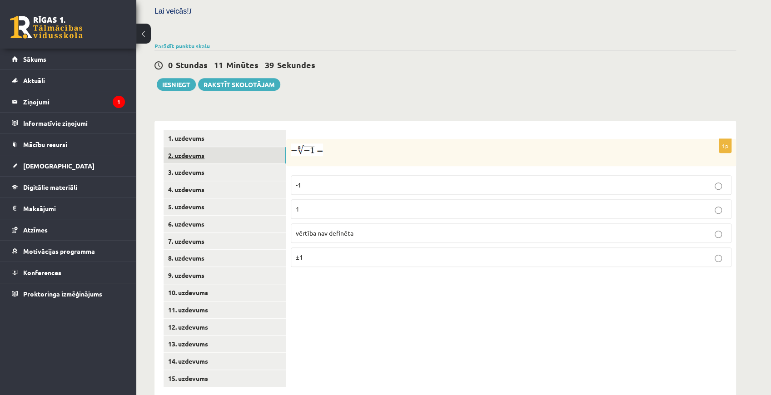
click at [219, 147] on link "2. uzdevums" at bounding box center [224, 155] width 122 height 17
click at [238, 130] on link "1. uzdevums" at bounding box center [224, 138] width 122 height 17
click at [351, 229] on span "vērtība nav definēta" at bounding box center [325, 233] width 58 height 8
click at [209, 147] on link "2. uzdevums" at bounding box center [224, 155] width 122 height 17
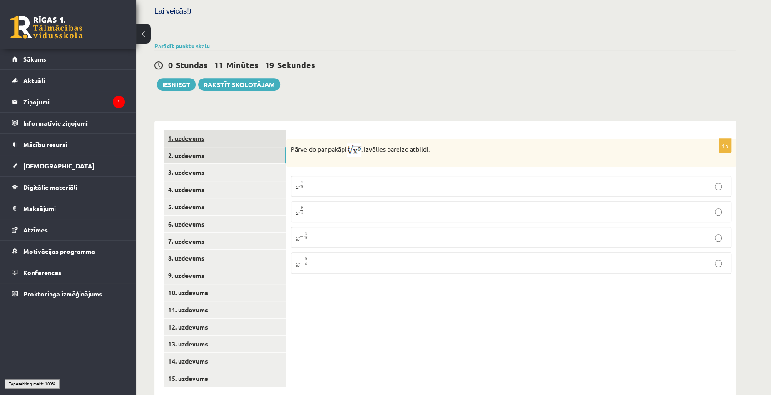
click at [208, 130] on link "1. uzdevums" at bounding box center [224, 138] width 122 height 17
click at [201, 147] on link "2. uzdevums" at bounding box center [224, 155] width 122 height 17
click at [321, 201] on label "x 9 4 x 9 4" at bounding box center [511, 211] width 440 height 21
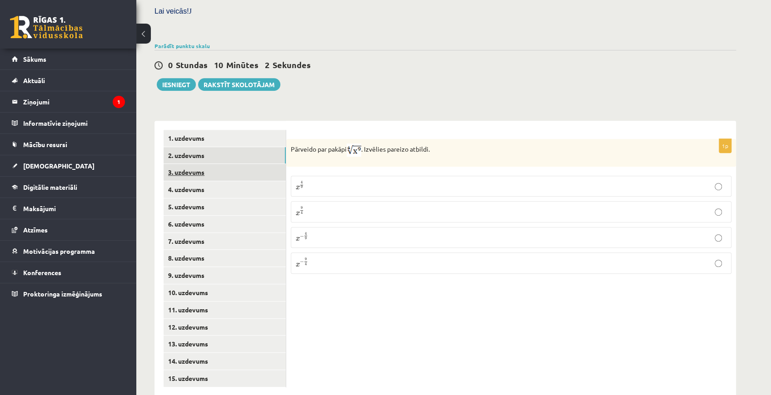
click at [252, 164] on link "3. uzdevums" at bounding box center [224, 172] width 122 height 17
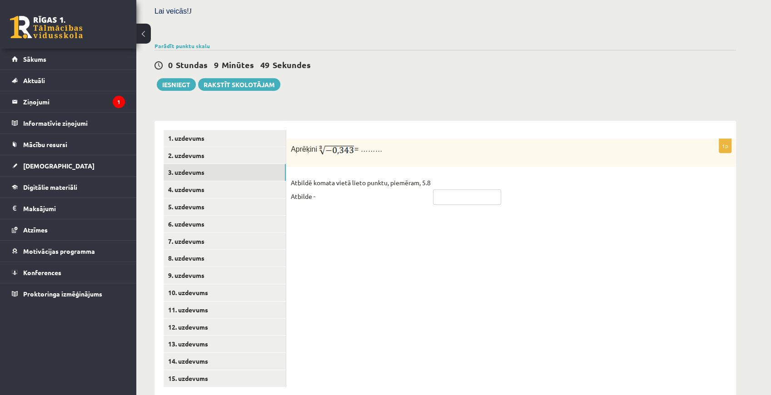
click at [450, 189] on input "text" at bounding box center [467, 196] width 68 height 15
type input "****"
click at [224, 181] on link "4. uzdevums" at bounding box center [224, 189] width 122 height 17
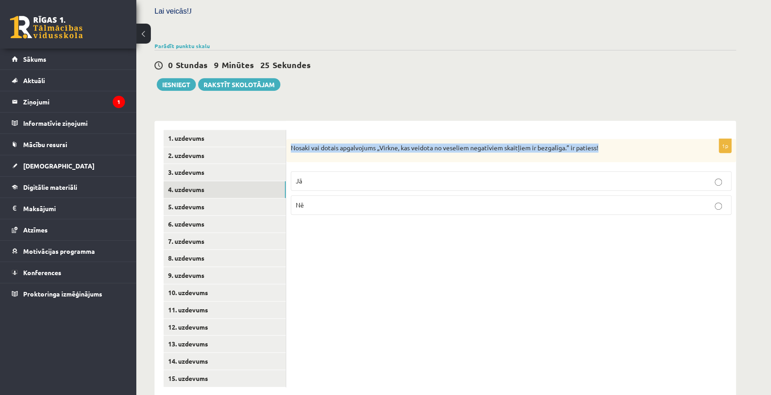
drag, startPoint x: 291, startPoint y: 128, endPoint x: 606, endPoint y: 125, distance: 314.7
click at [606, 144] on p "Nosaki vai dotais apgalvojums „Virkne, kas veidota no veseliem negatīviem skait…" at bounding box center [488, 148] width 395 height 9
copy p "Nosaki vai dotais apgalvojums „Virkne, kas veidota no veseliem negatīviem skait…"
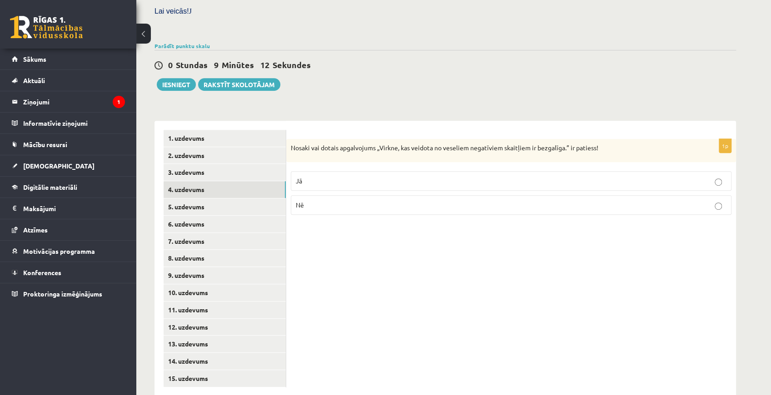
click at [292, 171] on label "Jā" at bounding box center [511, 181] width 440 height 20
click at [249, 198] on link "5. uzdevums" at bounding box center [224, 206] width 122 height 17
drag, startPoint x: 290, startPoint y: 127, endPoint x: 529, endPoint y: 123, distance: 239.8
click at [529, 139] on div "Nosaki vai dotais apgalvojums „Skaitlis 5 ir virknes loceklis.” ir patiess!" at bounding box center [511, 151] width 450 height 25
copy p "Nosaki vai dotais apgalvojums „Skaitlis 5 ir virknes loceklis.” ir patiess!"
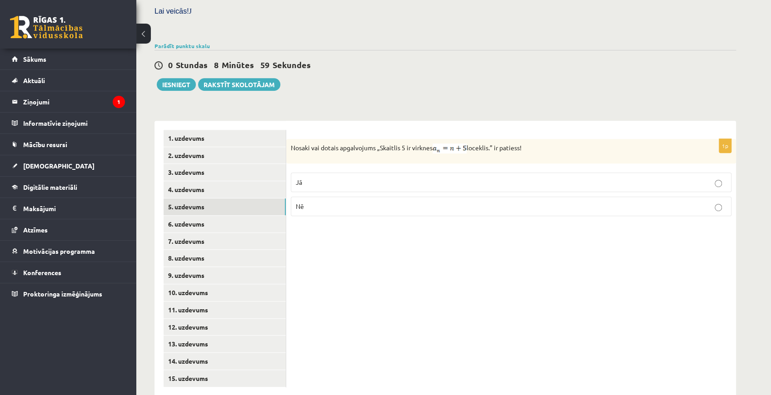
click at [459, 121] on div "1p Nosaki vai dotais apgalvojums „Skaitlis 5 ir virknes loceklis.” ir patiess! …" at bounding box center [511, 259] width 450 height 276
click at [324, 197] on label "Nē" at bounding box center [511, 207] width 440 height 20
click at [239, 216] on link "6. uzdevums" at bounding box center [224, 224] width 122 height 17
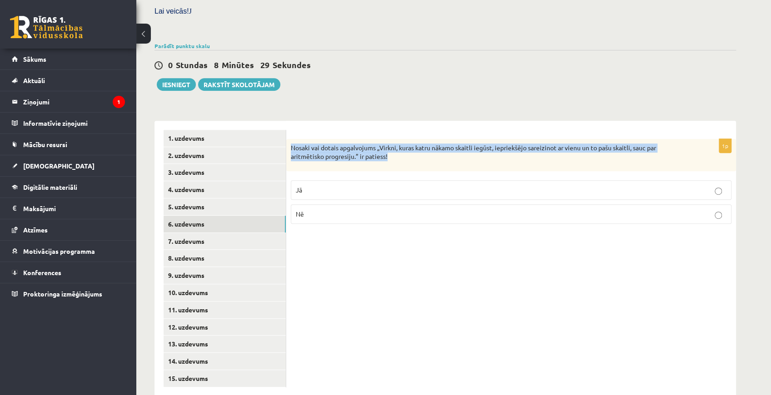
drag, startPoint x: 289, startPoint y: 125, endPoint x: 415, endPoint y: 144, distance: 127.7
click at [415, 144] on div "Nosaki vai dotais apgalvojums „Virkni, kuras katru nākamo skaitli iegūst, iepri…" at bounding box center [511, 155] width 450 height 32
copy p "Nosaki vai dotais apgalvojums „Virkni, kuras katru nākamo skaitli iegūst, iepri…"
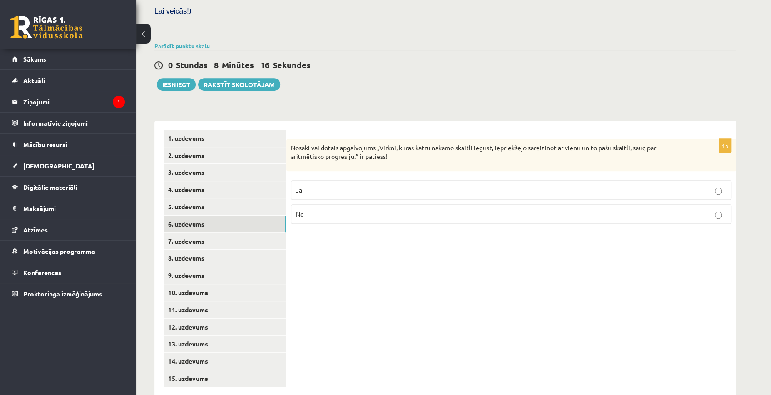
click at [307, 209] on p "Nē" at bounding box center [511, 214] width 431 height 10
click at [229, 233] on link "7. uzdevums" at bounding box center [224, 241] width 122 height 17
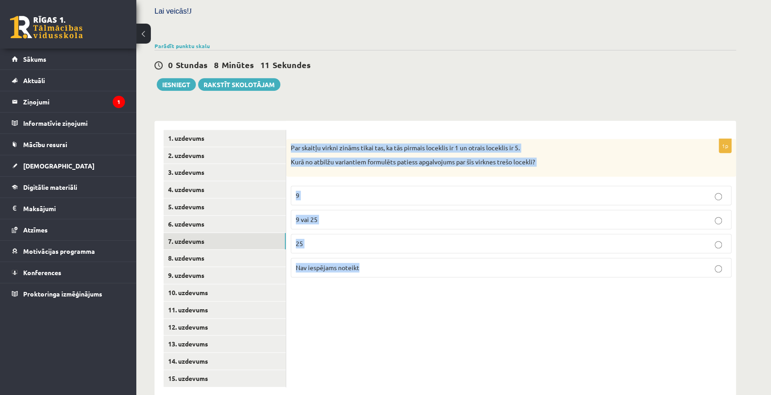
drag, startPoint x: 288, startPoint y: 125, endPoint x: 410, endPoint y: 266, distance: 185.8
click at [410, 266] on div "1p Par skaitļu virkni zināms tikai tas, ka tās pirmais loceklis ir 1 un otrais …" at bounding box center [511, 259] width 450 height 276
copy div "Par skaitļu virkni zināms tikai tas, ka tās pirmais loceklis ir 1 un otrais loc…"
click at [442, 290] on div "1p Par skaitļu virkni zināms tikai tas, ka tās pirmais loceklis ir 1 un otrais …" at bounding box center [511, 259] width 450 height 276
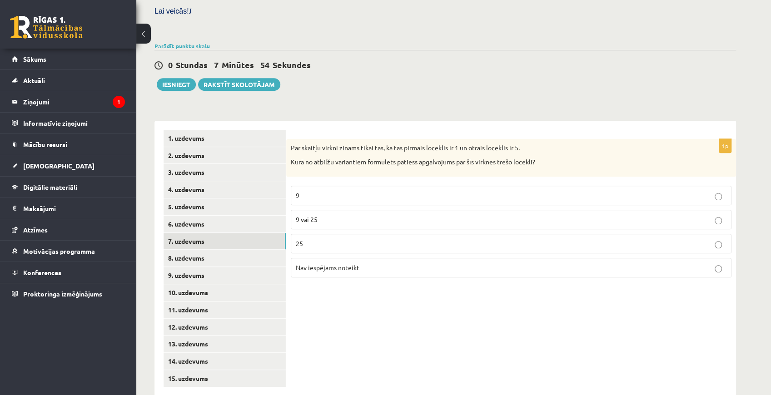
click at [401, 263] on p "Nav iespējams noteikt" at bounding box center [511, 268] width 431 height 10
click at [239, 250] on link "8. uzdevums" at bounding box center [224, 258] width 122 height 17
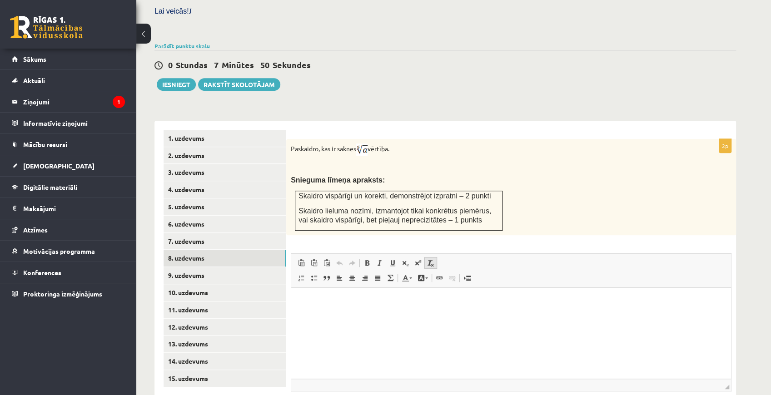
scroll to position [0, 0]
click at [223, 198] on link "5. uzdevums" at bounding box center [224, 206] width 122 height 17
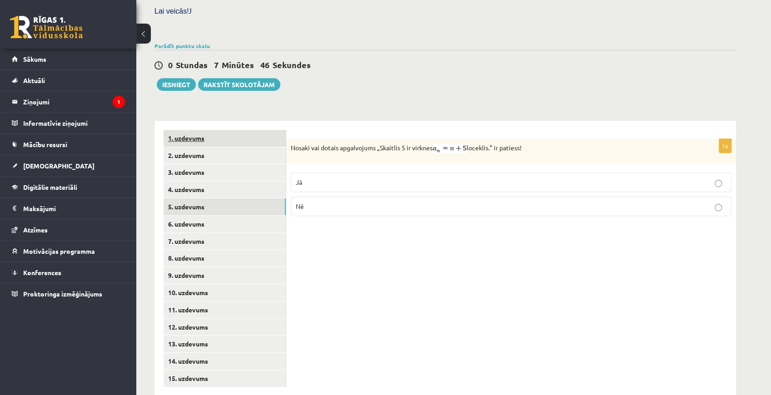
click at [208, 130] on link "1. uzdevums" at bounding box center [224, 138] width 122 height 17
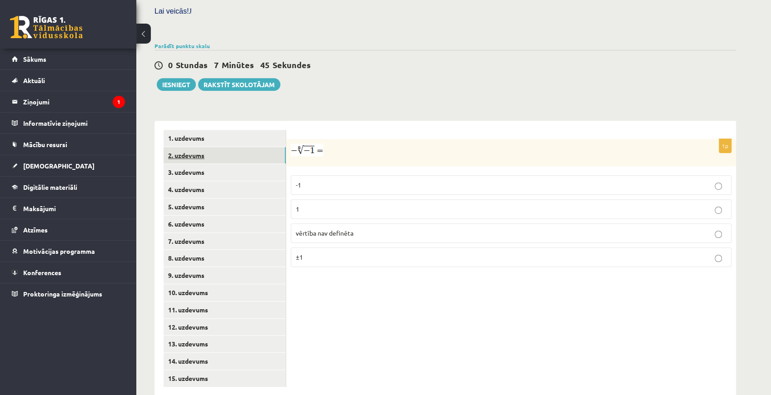
click at [210, 147] on link "2. uzdevums" at bounding box center [224, 155] width 122 height 17
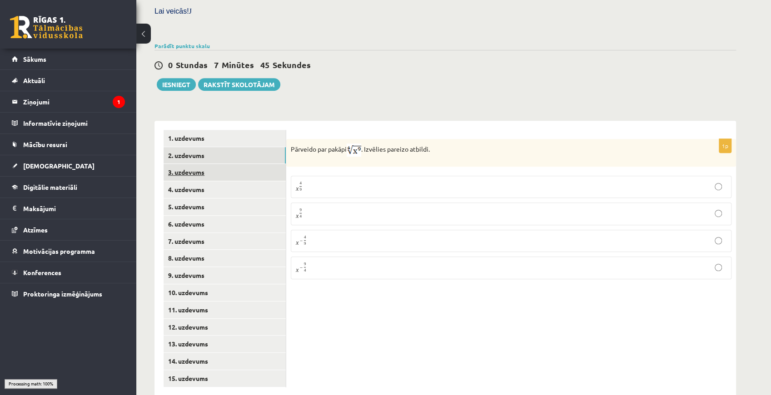
click at [218, 164] on link "3. uzdevums" at bounding box center [224, 172] width 122 height 17
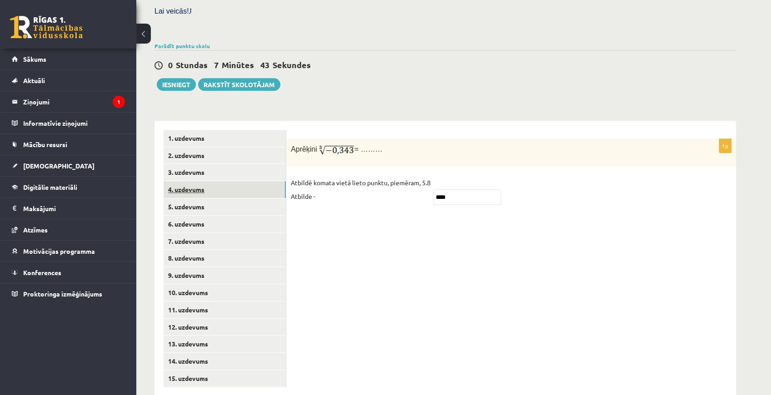
click at [222, 181] on link "4. uzdevums" at bounding box center [224, 189] width 122 height 17
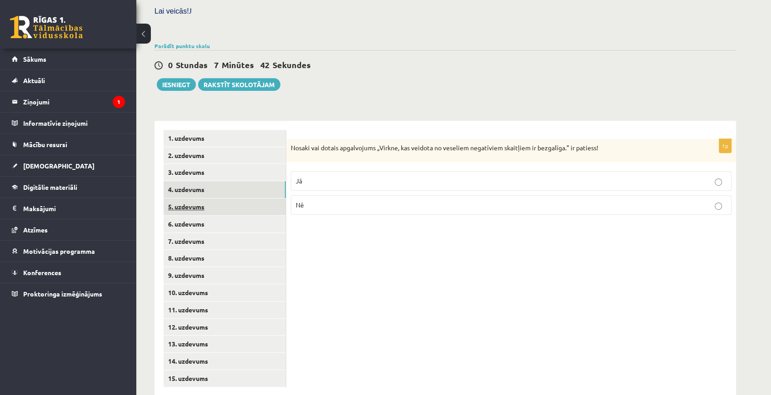
click at [225, 198] on link "5. uzdevums" at bounding box center [224, 206] width 122 height 17
click at [209, 147] on link "2. uzdevums" at bounding box center [224, 155] width 122 height 17
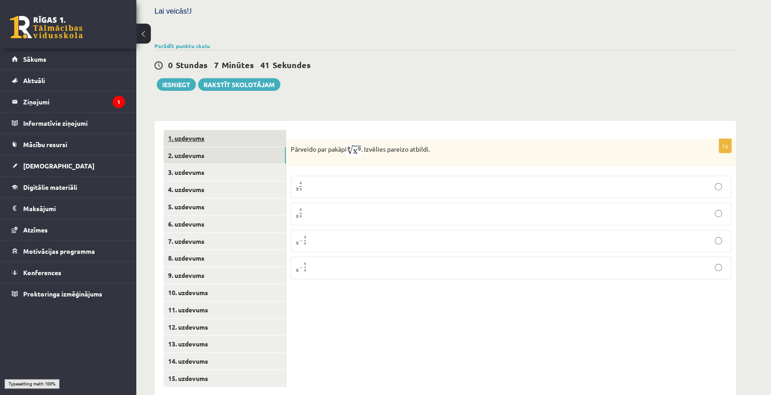
click at [209, 130] on link "1. uzdevums" at bounding box center [224, 138] width 122 height 17
click at [211, 147] on link "2. uzdevums" at bounding box center [224, 155] width 122 height 17
click at [215, 198] on link "5. uzdevums" at bounding box center [224, 206] width 122 height 17
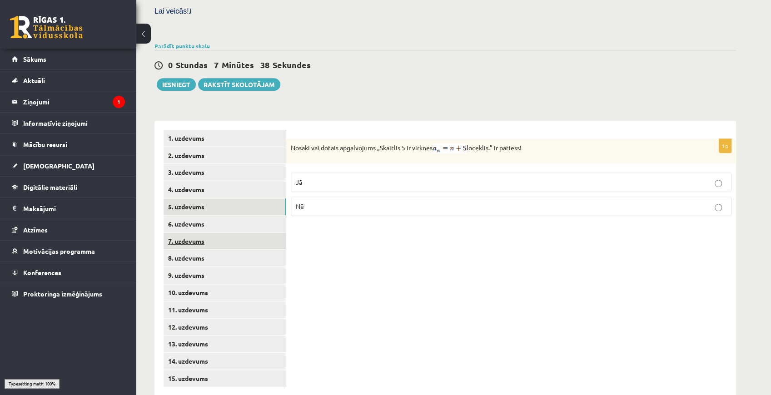
click at [213, 233] on link "7. uzdevums" at bounding box center [224, 241] width 122 height 17
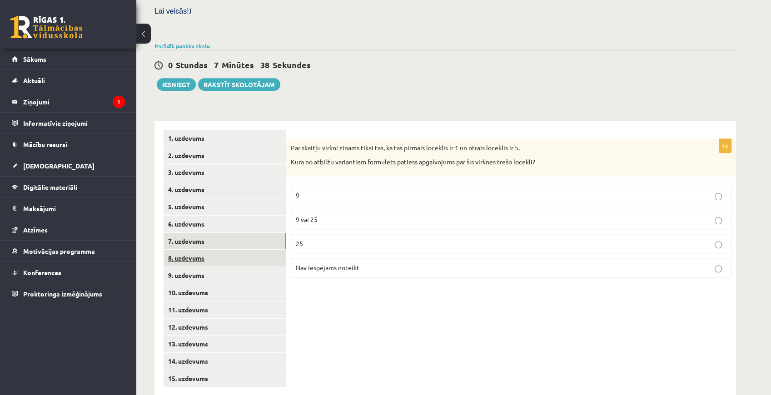
click at [211, 250] on link "8. uzdevums" at bounding box center [224, 258] width 122 height 17
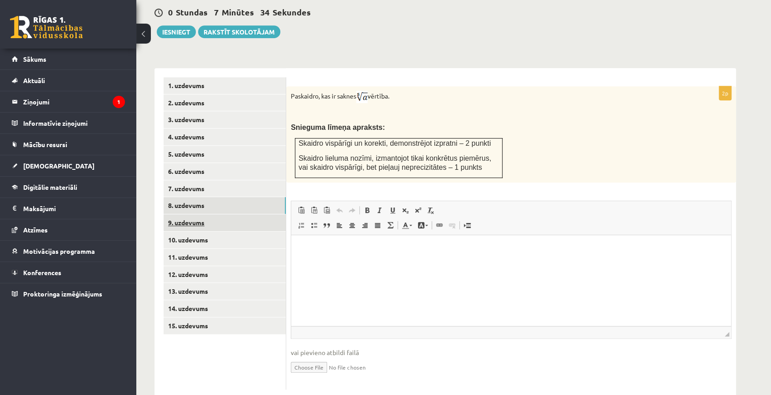
scroll to position [327, 0]
click at [202, 213] on link "9. uzdevums" at bounding box center [224, 221] width 122 height 17
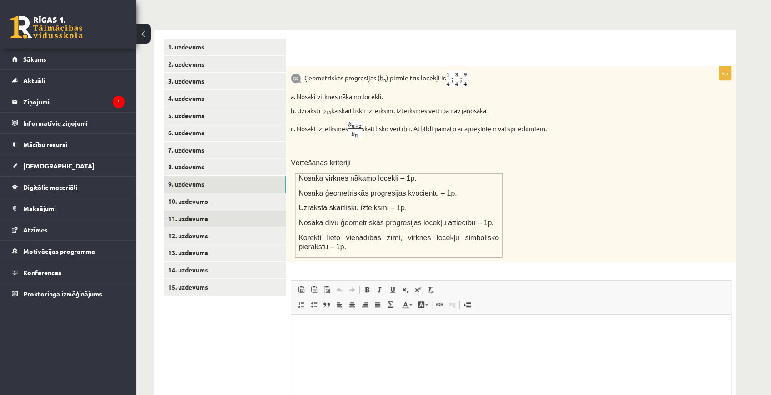
scroll to position [0, 0]
click at [192, 193] on link "10. uzdevums" at bounding box center [224, 201] width 122 height 17
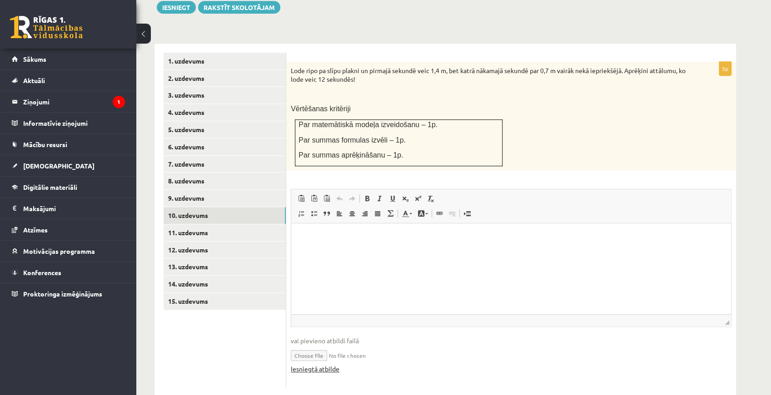
click at [313, 364] on link "Iesniegtā atbilde" at bounding box center [315, 369] width 49 height 10
click at [236, 173] on link "8. uzdevums" at bounding box center [224, 181] width 122 height 17
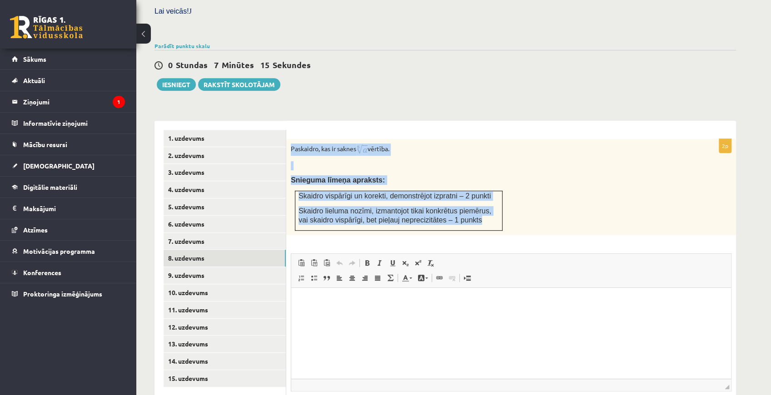
drag, startPoint x: 289, startPoint y: 128, endPoint x: 460, endPoint y: 207, distance: 188.1
click at [460, 207] on div "Paskaidro, kas ir saknes vērtība. Snieguma līmeņa apraksts: Skaidro vispārīgi u…" at bounding box center [511, 187] width 450 height 96
copy div "Paskaidro, kas ir saknes vērtība. Snieguma līmeņa apraksts: Skaidro vispārīgi u…"
click at [367, 150] on div "Paskaidro, kas ir saknes vērtība. Snieguma līmeņa apraksts: Skaidro vispārīgi u…" at bounding box center [511, 187] width 450 height 96
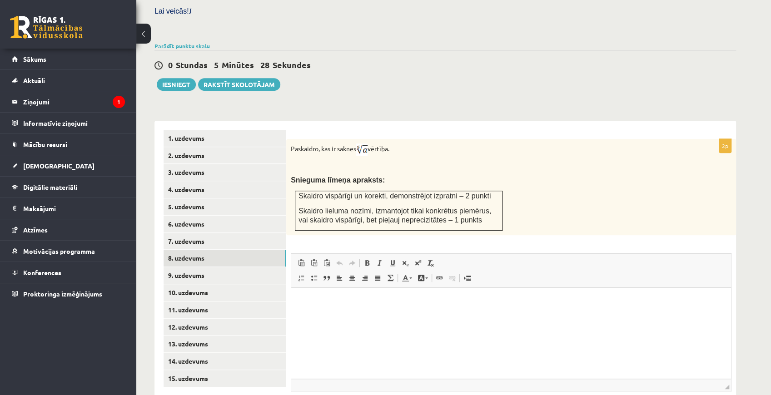
click at [349, 315] on html at bounding box center [511, 301] width 440 height 28
click at [385, 315] on html at bounding box center [511, 301] width 440 height 28
click at [360, 300] on p "Editor, wiswyg-editor-user-answer-47433957590600" at bounding box center [510, 302] width 421 height 10
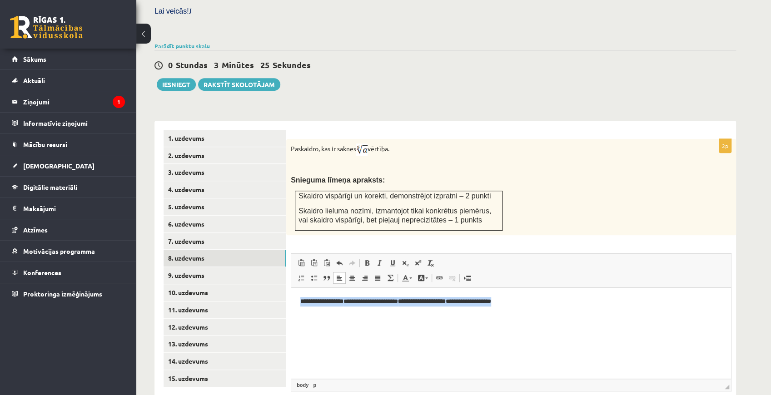
drag, startPoint x: 540, startPoint y: 302, endPoint x: 295, endPoint y: 295, distance: 245.8
click at [295, 295] on html "**********" at bounding box center [511, 301] width 440 height 28
drag, startPoint x: 302, startPoint y: 299, endPoint x: 307, endPoint y: 301, distance: 5.1
click at [302, 299] on p "**********" at bounding box center [511, 302] width 422 height 10
drag, startPoint x: 471, startPoint y: 304, endPoint x: 528, endPoint y: 297, distance: 56.7
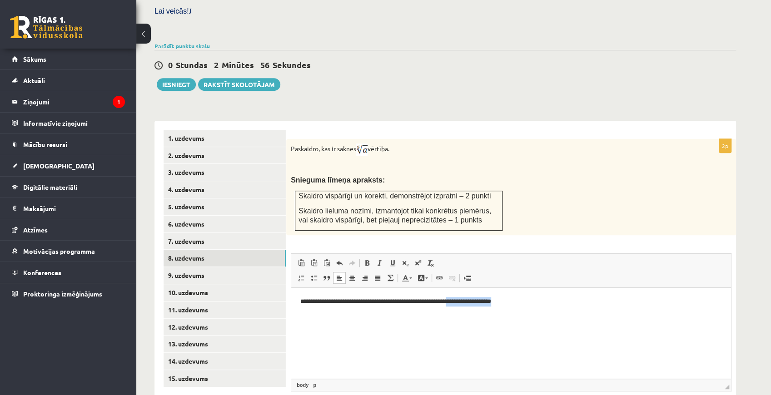
click at [528, 297] on p "**********" at bounding box center [511, 302] width 422 height 10
drag, startPoint x: 345, startPoint y: 312, endPoint x: 559, endPoint y: 579, distance: 342.7
click at [291, 312] on html "**********" at bounding box center [511, 308] width 440 height 43
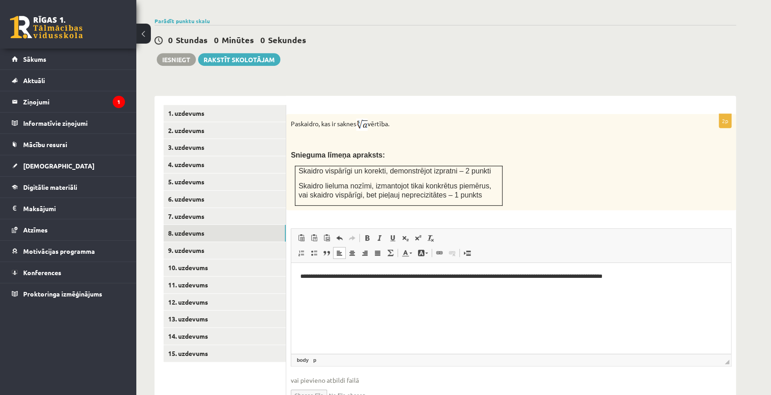
scroll to position [327, 0]
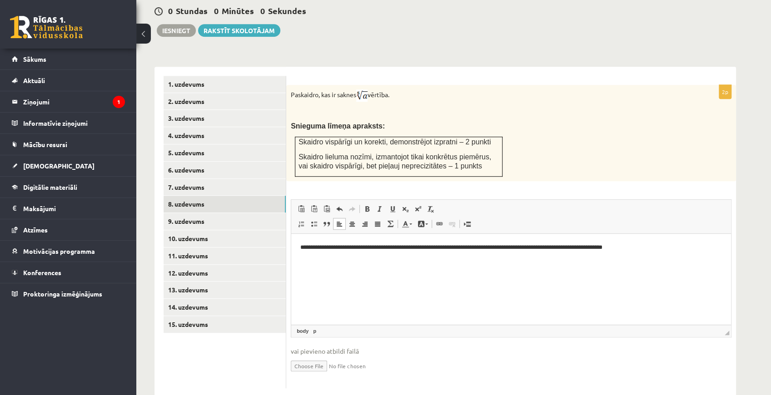
click at [485, 251] on p "**********" at bounding box center [511, 247] width 422 height 10
click at [51, 64] on link "Sākums" at bounding box center [68, 59] width 113 height 21
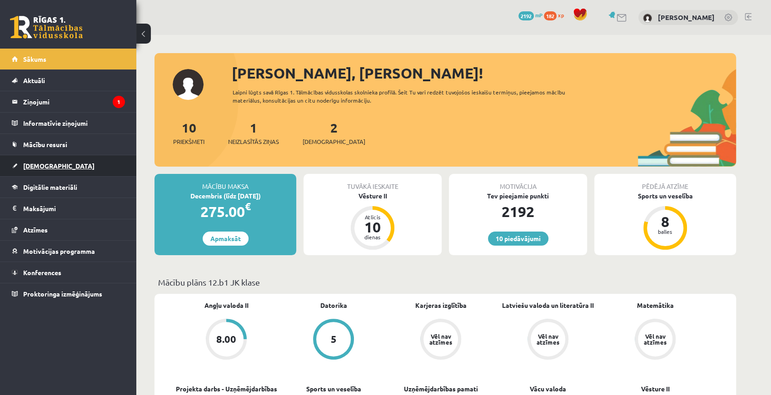
click at [48, 162] on span "[DEMOGRAPHIC_DATA]" at bounding box center [58, 166] width 71 height 8
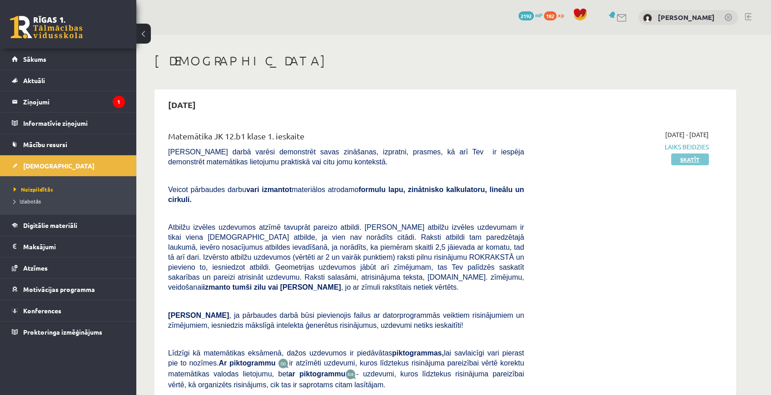
click at [696, 158] on link "Skatīt" at bounding box center [690, 159] width 38 height 12
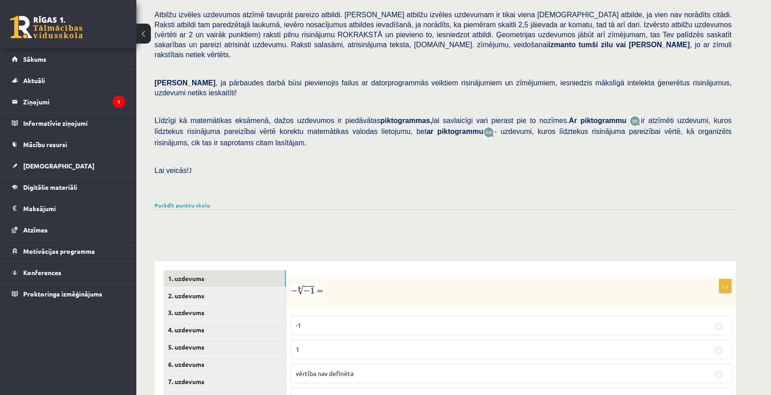
scroll to position [182, 0]
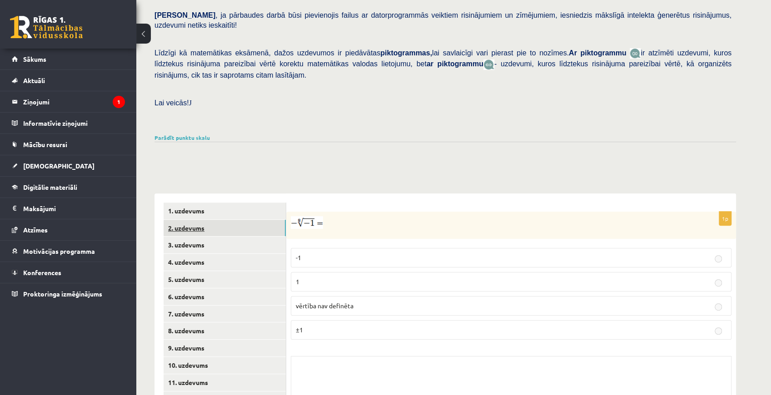
click at [186, 220] on link "2. uzdevums" at bounding box center [224, 228] width 122 height 17
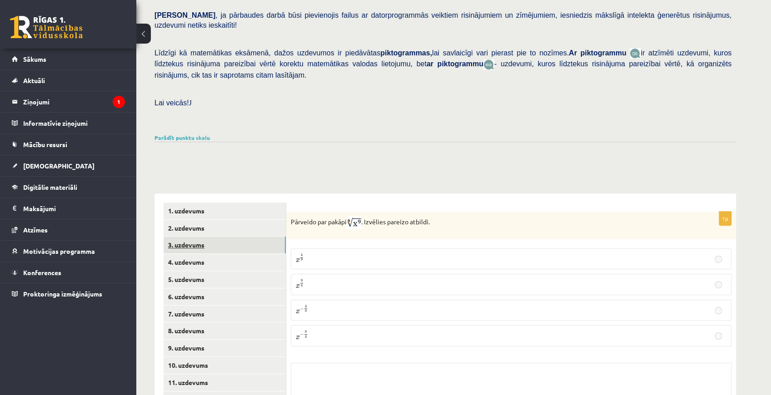
click at [191, 237] on link "3. uzdevums" at bounding box center [224, 245] width 122 height 17
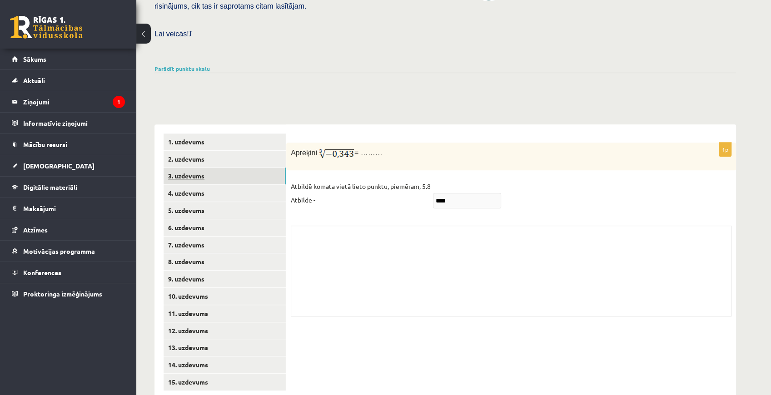
scroll to position [254, 0]
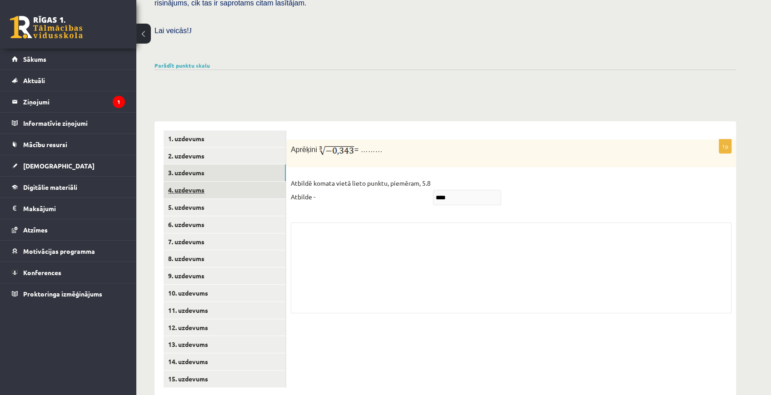
click at [196, 182] on link "4. uzdevums" at bounding box center [224, 190] width 122 height 17
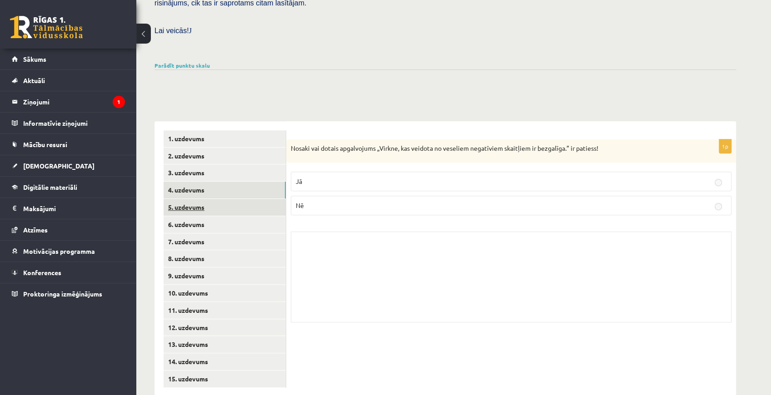
click at [204, 199] on link "5. uzdevums" at bounding box center [224, 207] width 122 height 17
click at [203, 216] on link "6. uzdevums" at bounding box center [224, 224] width 122 height 17
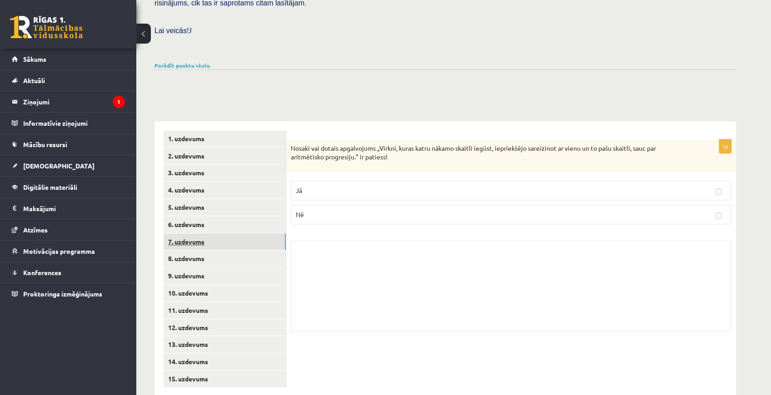
click at [208, 233] on link "7. uzdevums" at bounding box center [224, 241] width 122 height 17
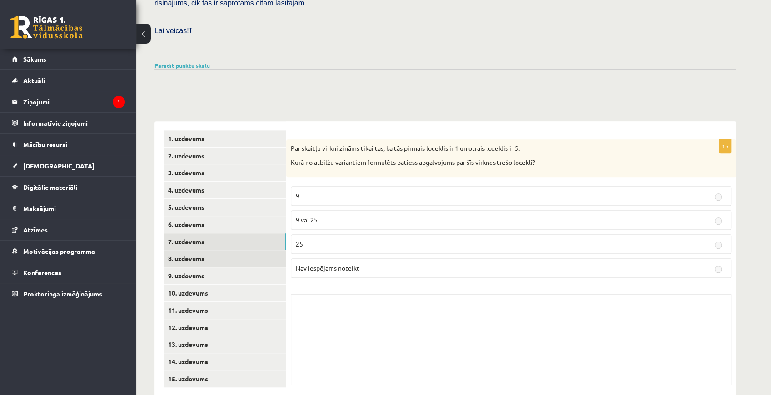
click at [203, 250] on link "8. uzdevums" at bounding box center [224, 258] width 122 height 17
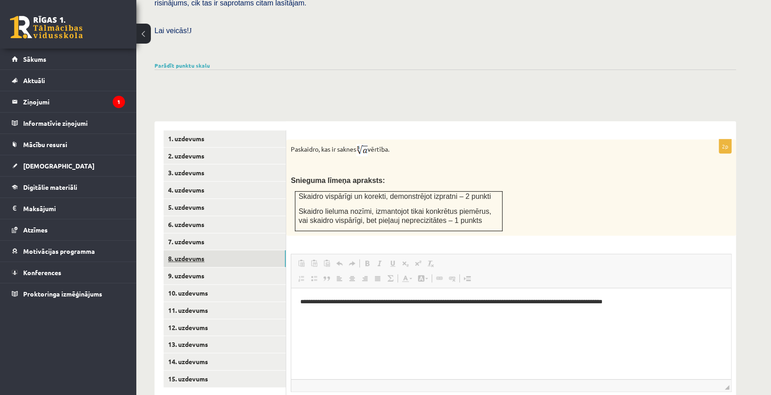
scroll to position [0, 0]
click at [213, 267] on link "9. uzdevums" at bounding box center [224, 275] width 122 height 17
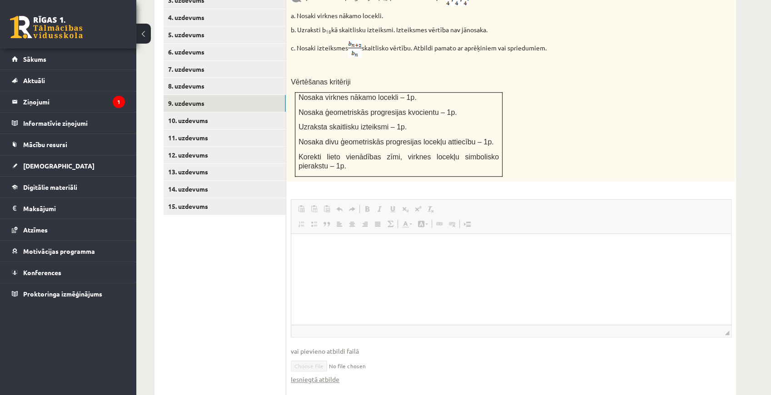
scroll to position [435, 0]
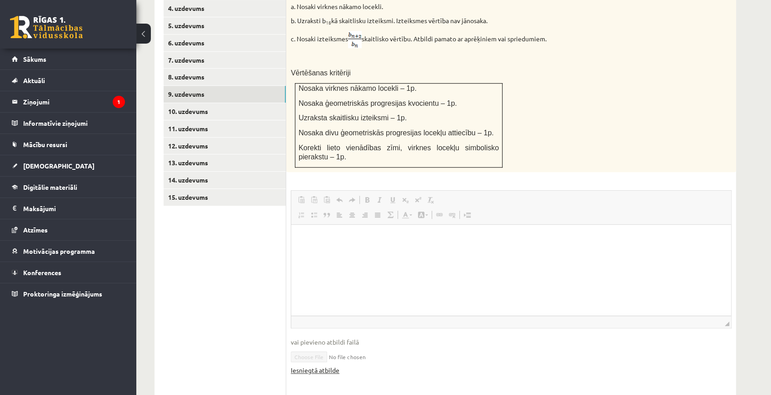
click at [327, 366] on link "Iesniegtā atbilde" at bounding box center [315, 371] width 49 height 10
click at [174, 103] on link "10. uzdevums" at bounding box center [224, 111] width 122 height 17
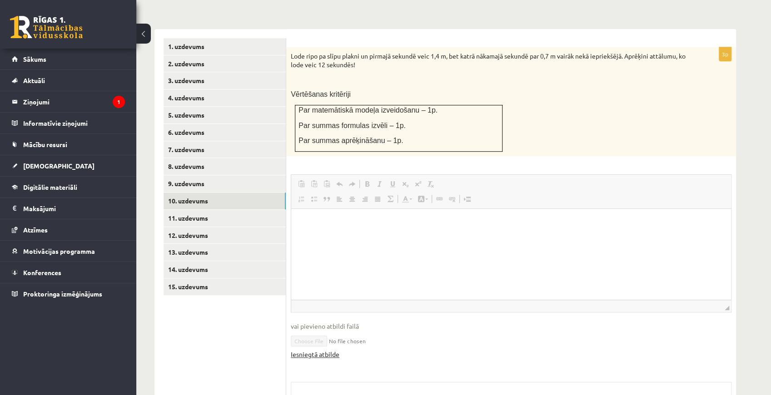
scroll to position [0, 0]
click at [327, 350] on link "Iesniegtā atbilde" at bounding box center [315, 355] width 49 height 10
click at [185, 210] on link "11. uzdevums" at bounding box center [224, 218] width 122 height 17
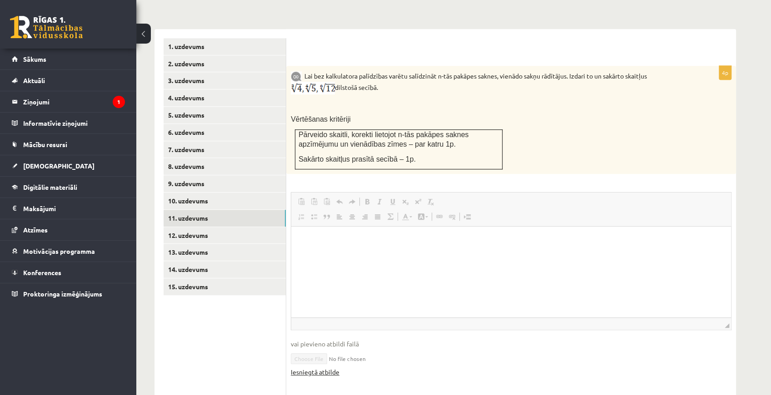
click at [308, 367] on link "Iesniegtā atbilde" at bounding box center [315, 372] width 49 height 10
click at [167, 227] on link "12. uzdevums" at bounding box center [224, 235] width 122 height 17
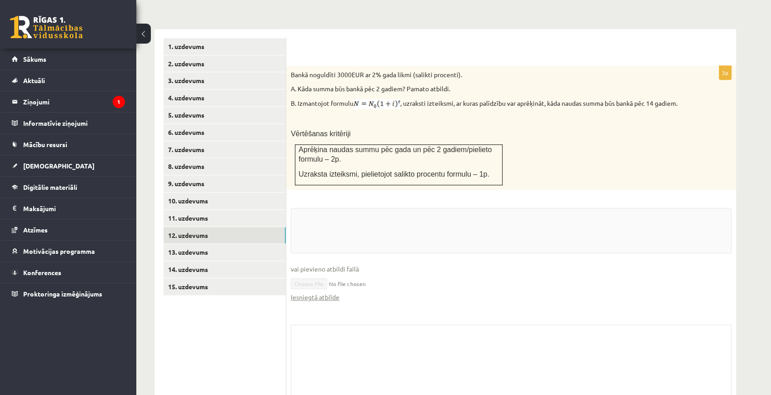
click at [324, 286] on fieldset "vai pievieno atbildi failā Iesniegtā atbilde" at bounding box center [511, 259] width 440 height 103
click at [327, 383] on link "Iesniegtā atbilde" at bounding box center [315, 388] width 49 height 10
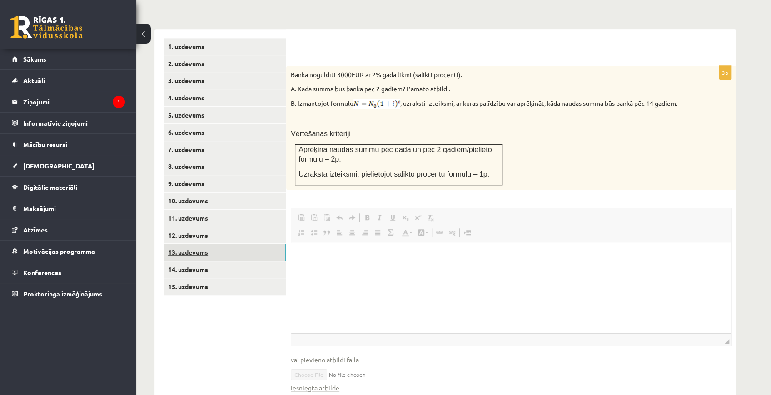
click at [217, 244] on link "13. uzdevums" at bounding box center [224, 252] width 122 height 17
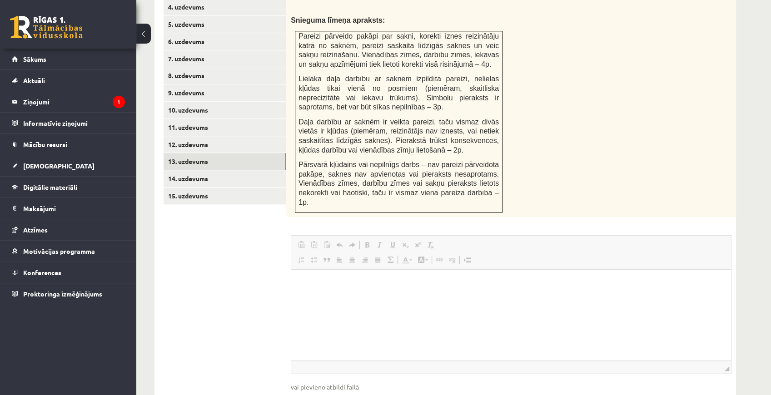
click at [332, 297] on html at bounding box center [511, 284] width 440 height 28
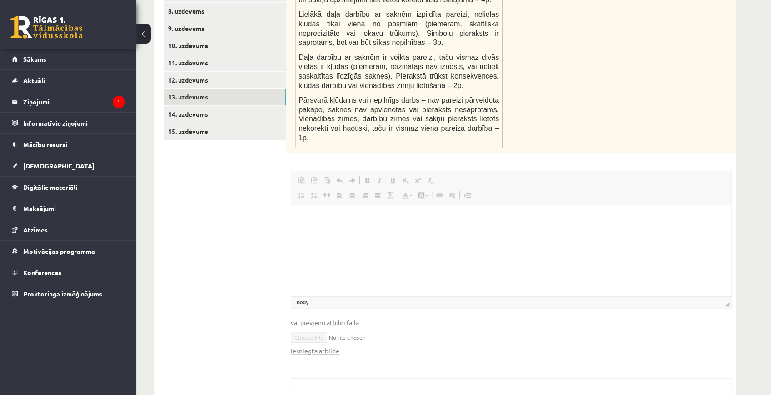
scroll to position [577, 0]
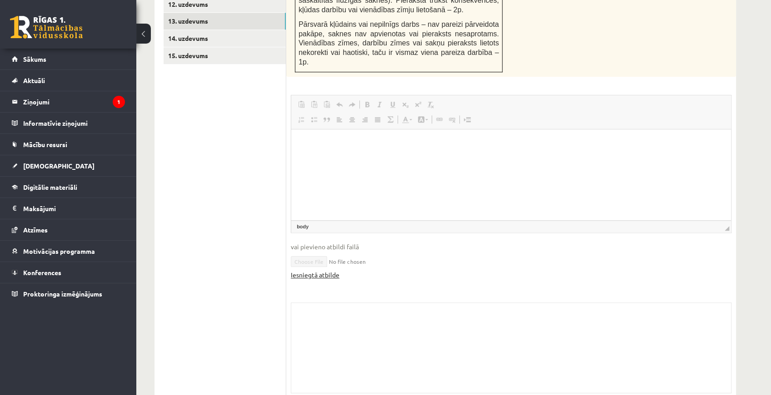
click at [336, 270] on link "Iesniegtā atbilde" at bounding box center [315, 275] width 49 height 10
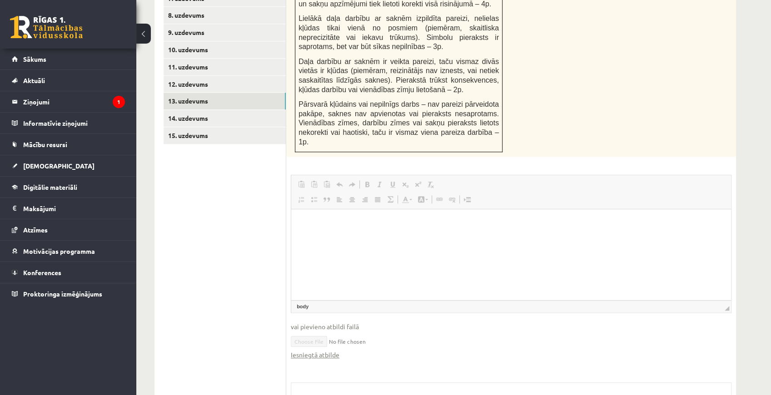
scroll to position [486, 0]
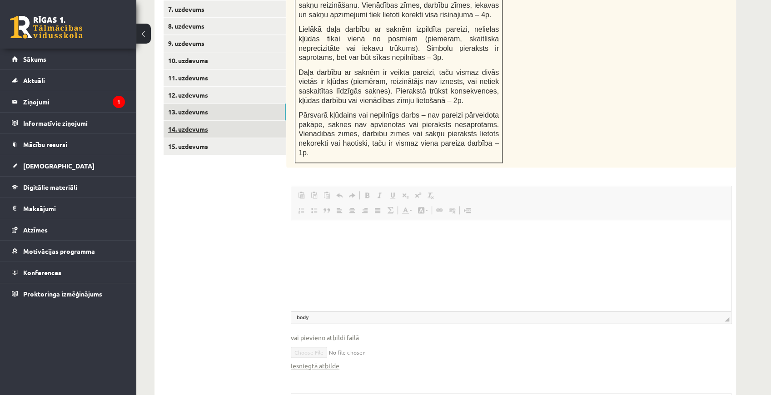
click at [198, 121] on link "14. uzdevums" at bounding box center [224, 129] width 122 height 17
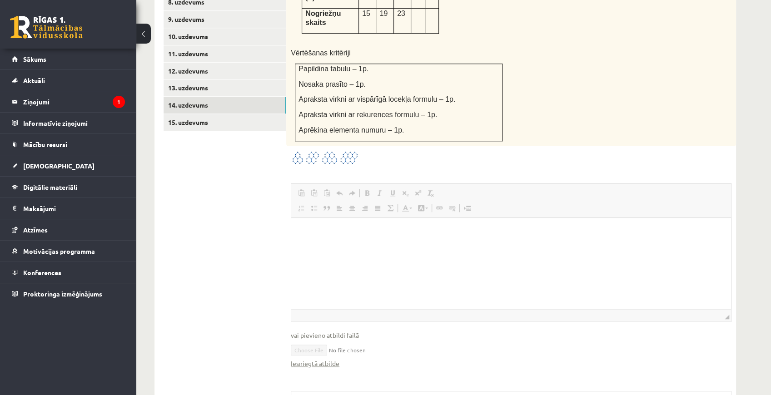
scroll to position [0, 0]
click at [334, 359] on link "Iesniegtā atbilde" at bounding box center [315, 364] width 49 height 10
click at [197, 114] on link "15. uzdevums" at bounding box center [224, 122] width 122 height 17
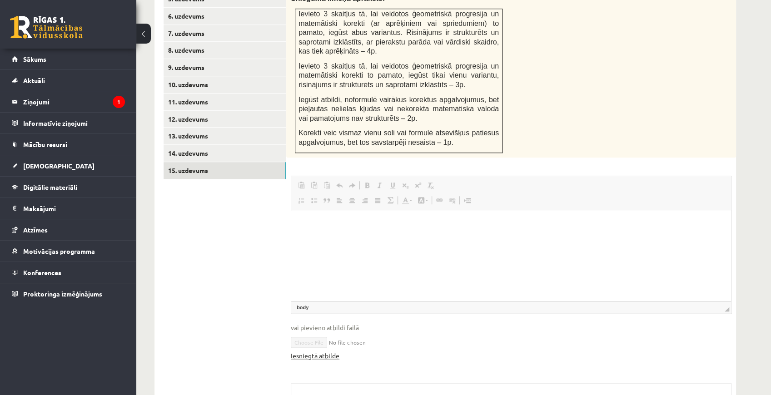
click at [329, 238] on html at bounding box center [511, 224] width 440 height 28
click at [308, 351] on link "Iesniegtā atbilde" at bounding box center [315, 356] width 49 height 10
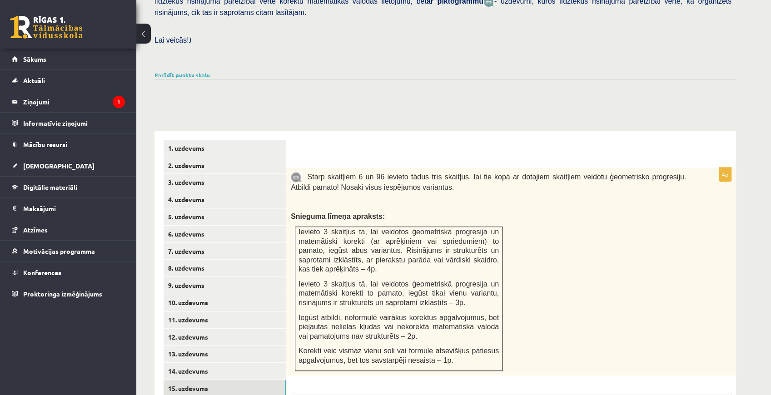
scroll to position [129, 0]
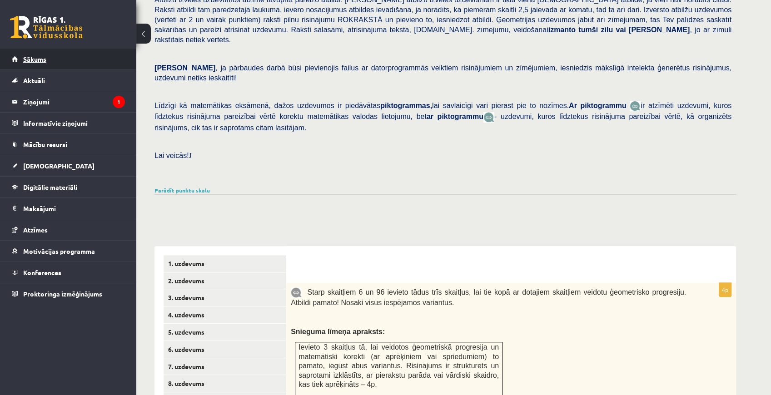
click at [72, 61] on link "Sākums" at bounding box center [68, 59] width 113 height 21
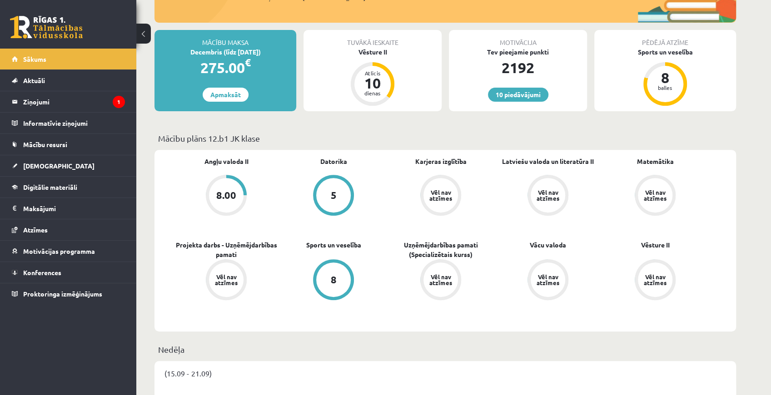
scroll to position [151, 0]
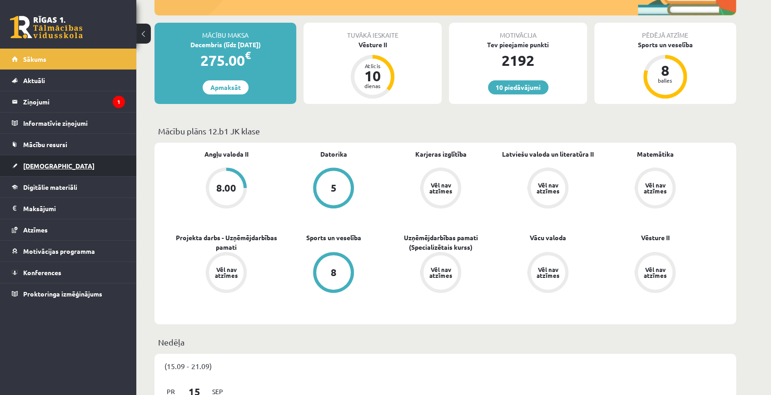
click at [85, 166] on link "[DEMOGRAPHIC_DATA]" at bounding box center [68, 165] width 113 height 21
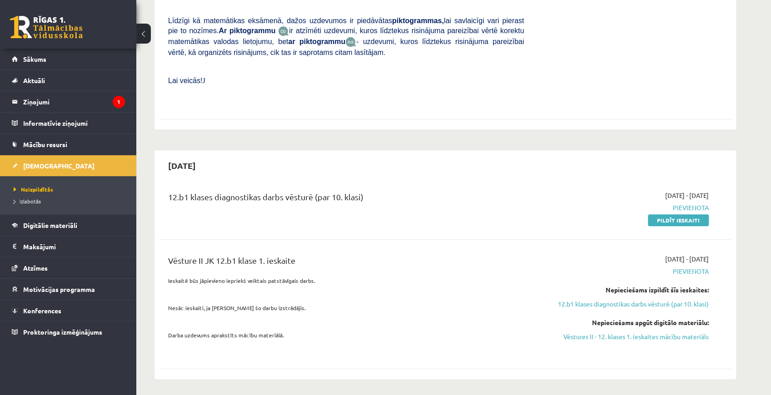
scroll to position [333, 0]
